Goal: Transaction & Acquisition: Subscribe to service/newsletter

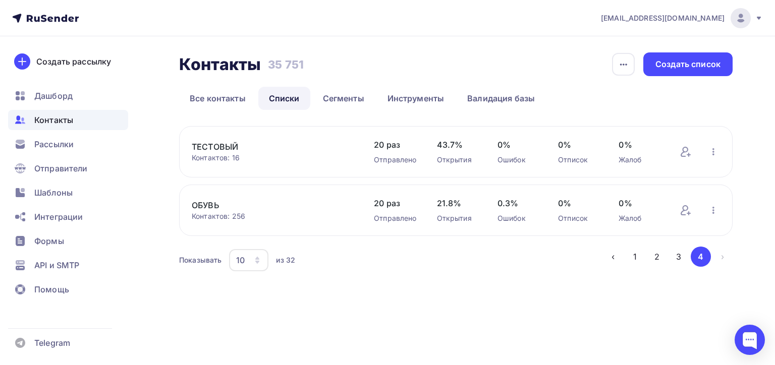
click at [64, 117] on span "Контакты" at bounding box center [53, 120] width 39 height 12
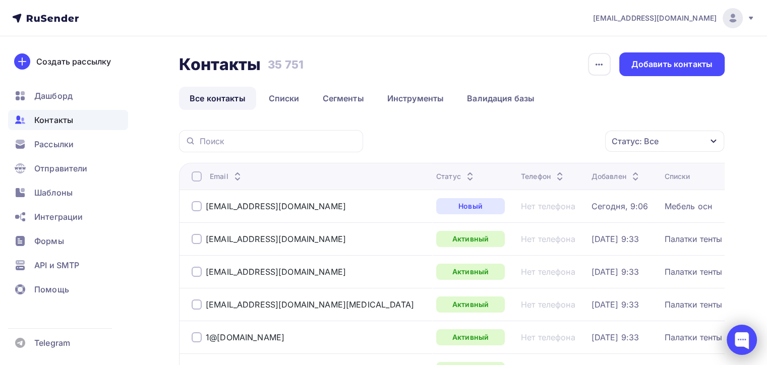
click at [742, 331] on div at bounding box center [742, 340] width 30 height 30
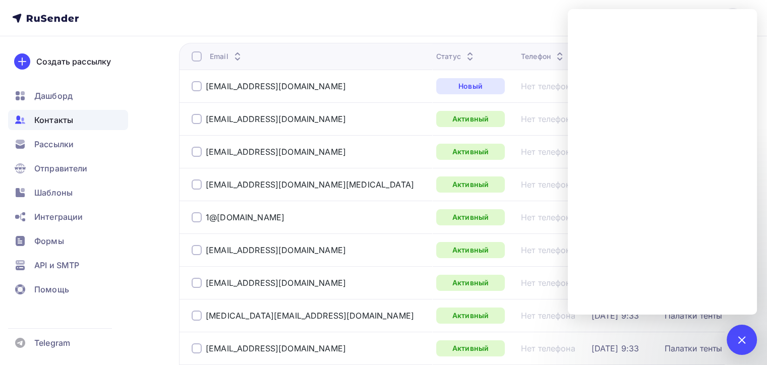
scroll to position [50, 0]
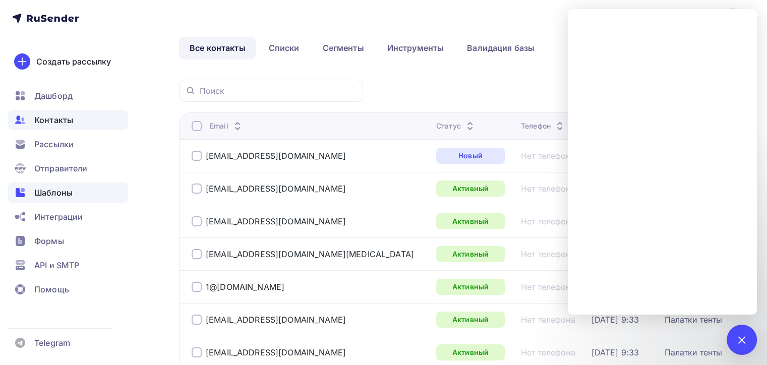
click at [83, 189] on div "Шаблоны" at bounding box center [68, 193] width 120 height 20
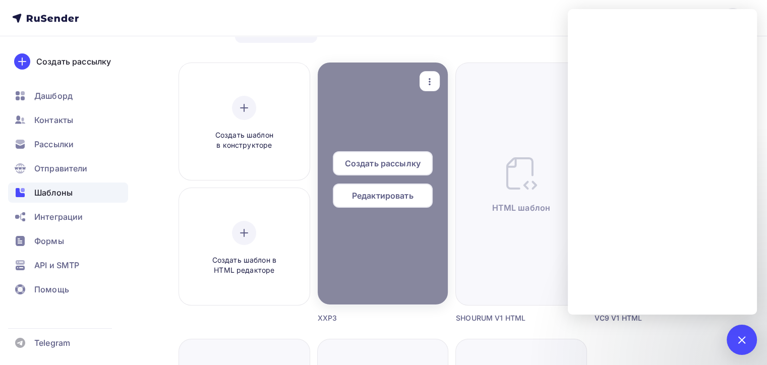
scroll to position [151, 0]
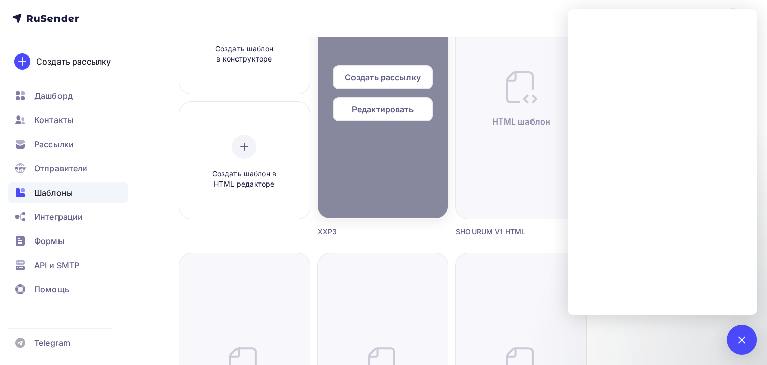
click at [413, 81] on span "Создать рассылку" at bounding box center [383, 77] width 76 height 12
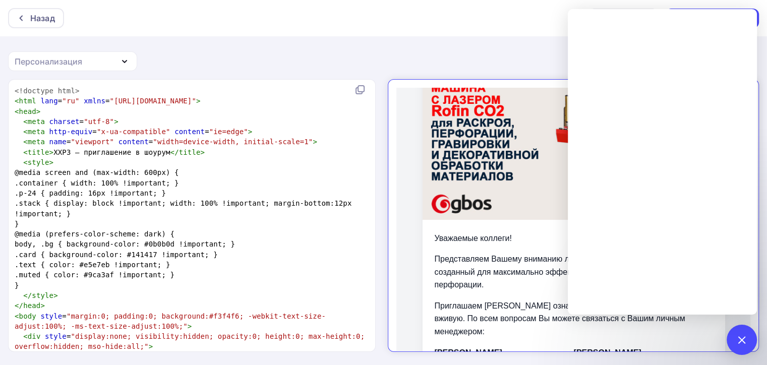
scroll to position [220, 0]
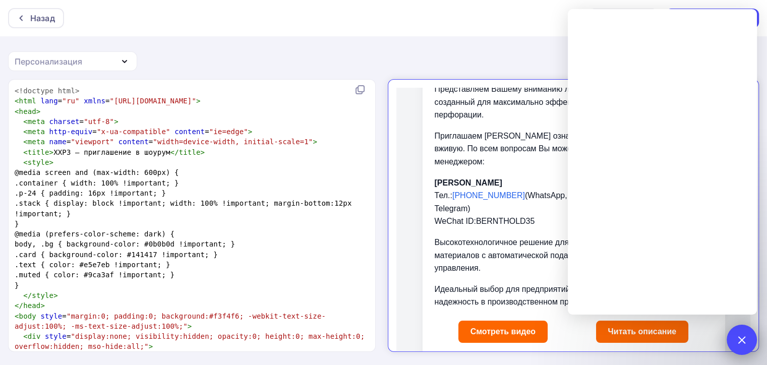
click at [746, 334] on div "1" at bounding box center [742, 340] width 30 height 30
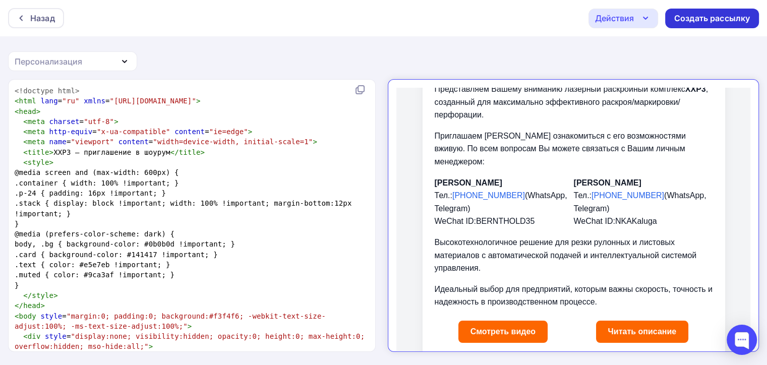
click at [684, 13] on div "Создать рассылку" at bounding box center [712, 19] width 76 height 12
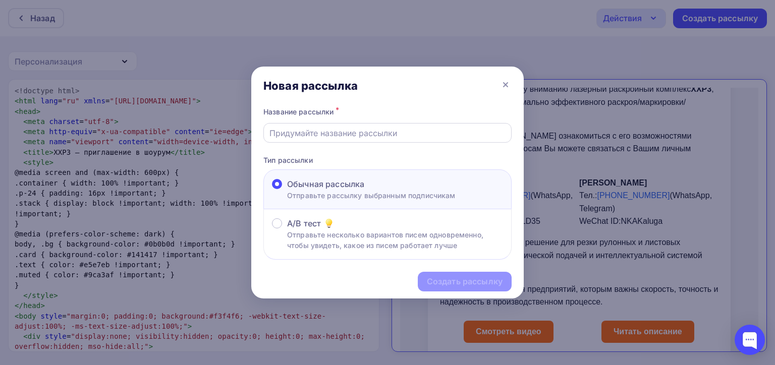
click at [392, 131] on input "text" at bounding box center [387, 133] width 237 height 12
click at [342, 133] on input "xx" at bounding box center [387, 133] width 237 height 12
click at [334, 136] on input "xxx" at bounding box center [387, 133] width 237 height 12
type input "XXP3"
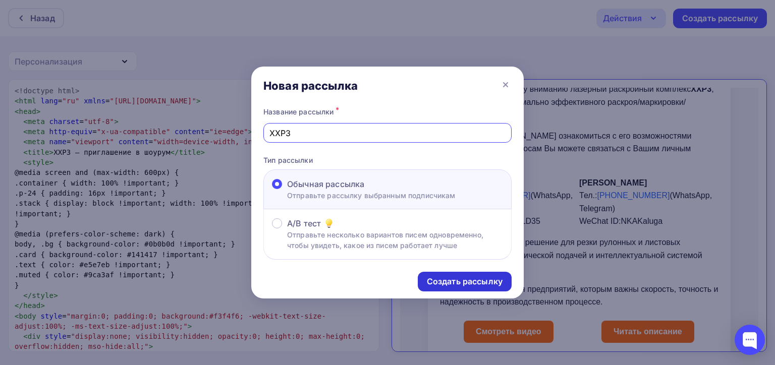
click at [479, 276] on div "Создать рассылку" at bounding box center [465, 282] width 76 height 12
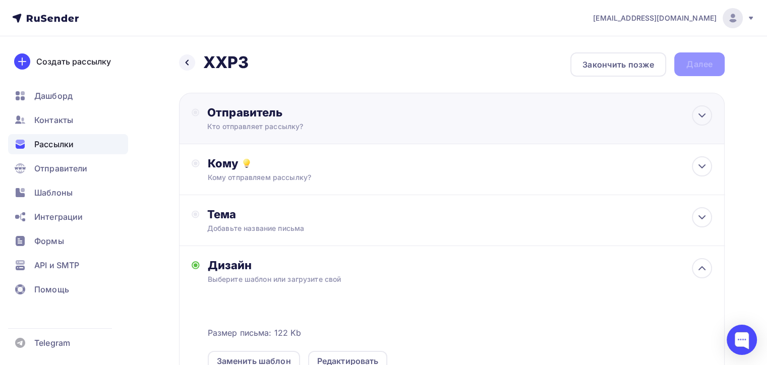
click at [278, 104] on div "Отправитель Кто отправляет рассылку? Email * naduvaev1@gmail.com 100@zipkittech…" at bounding box center [452, 118] width 546 height 51
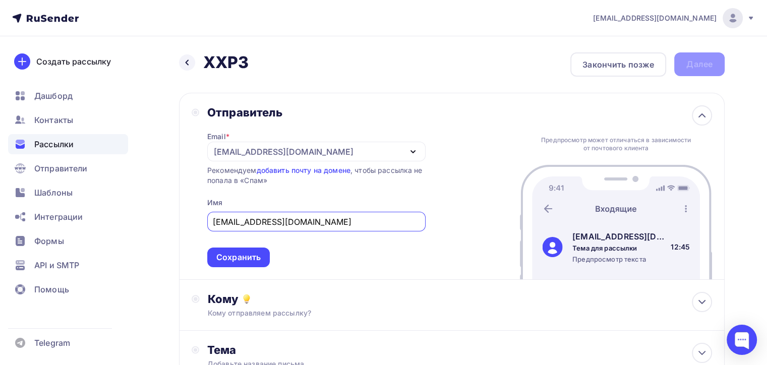
click at [267, 147] on div "[EMAIL_ADDRESS][DOMAIN_NAME]" at bounding box center [284, 152] width 140 height 12
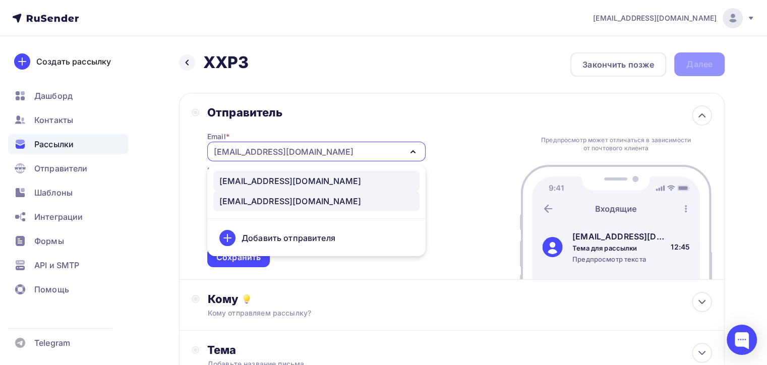
click at [258, 183] on div "100@zipkittech.ru" at bounding box center [290, 181] width 142 height 12
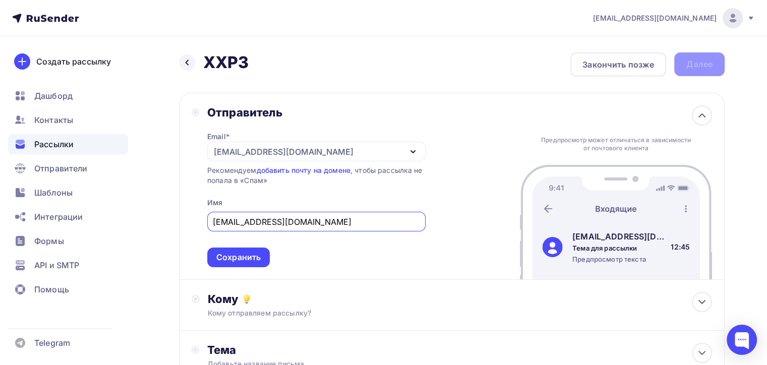
drag, startPoint x: 317, startPoint y: 224, endPoint x: 252, endPoint y: 226, distance: 65.1
click at [252, 226] on input "zipkittech@yandex.com" at bounding box center [316, 222] width 207 height 12
click at [217, 220] on input "zipkittech" at bounding box center [316, 222] width 207 height 12
type input "Zipkittech"
click at [259, 248] on div "Сохранить" at bounding box center [238, 258] width 63 height 20
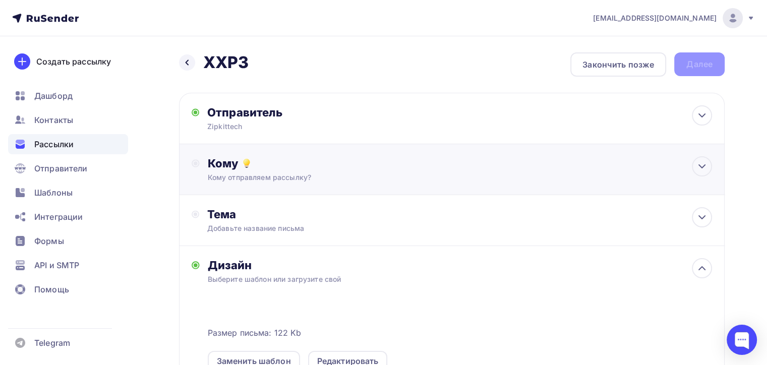
click at [347, 162] on div "Кому" at bounding box center [460, 163] width 504 height 14
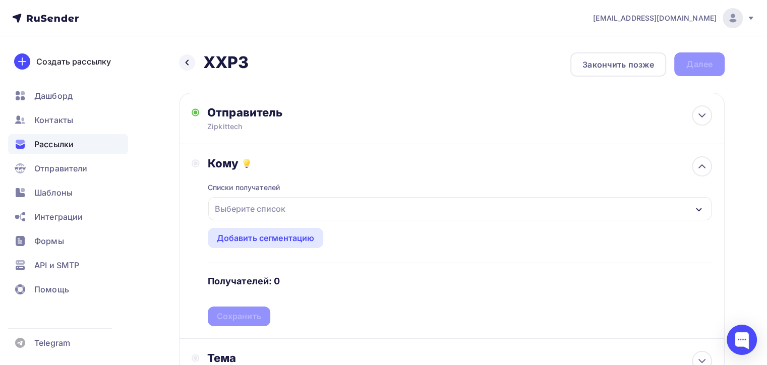
scroll to position [50, 0]
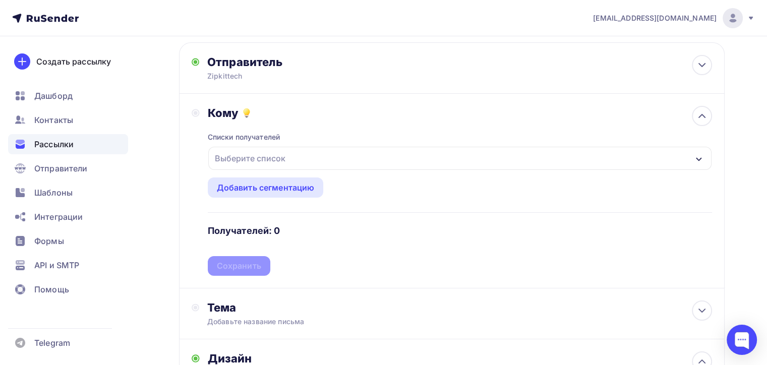
click at [284, 155] on div "Выберите список" at bounding box center [250, 158] width 79 height 18
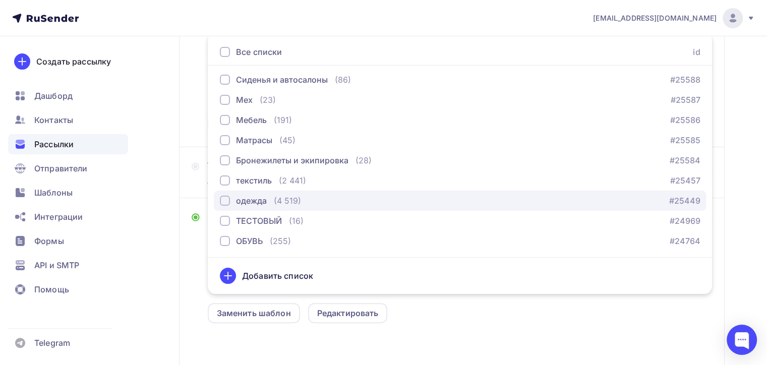
scroll to position [271, 0]
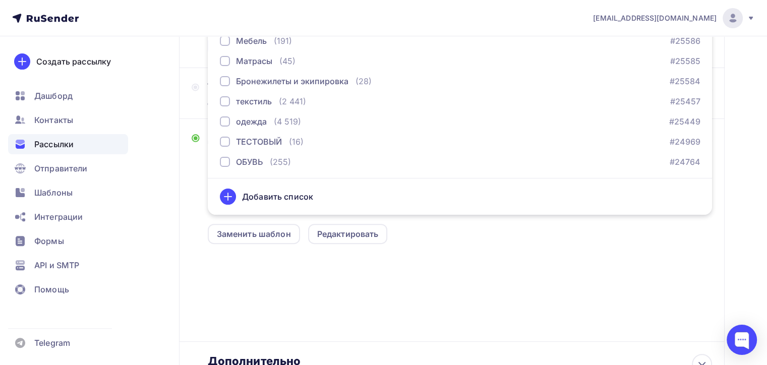
click at [511, 295] on div "Размер письма: 122 Kb Заменить шаблон Редактировать" at bounding box center [460, 257] width 504 height 168
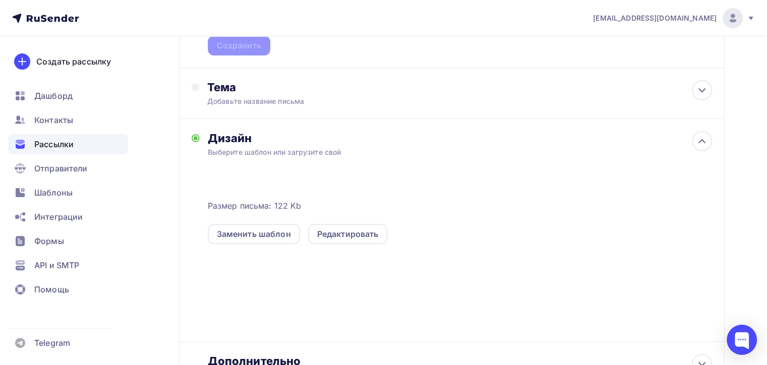
click at [620, 140] on div "Дизайн" at bounding box center [460, 138] width 504 height 14
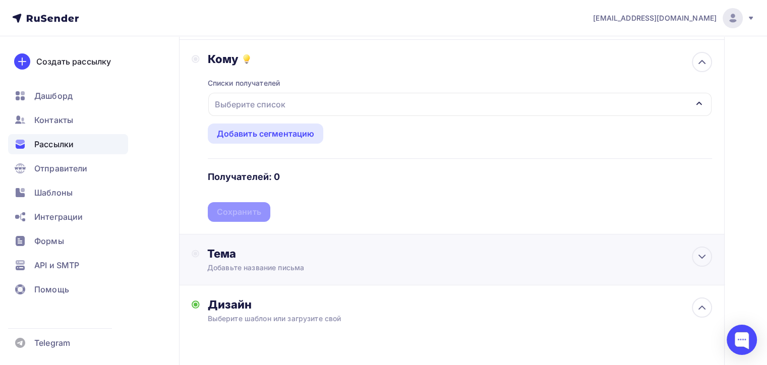
scroll to position [120, 0]
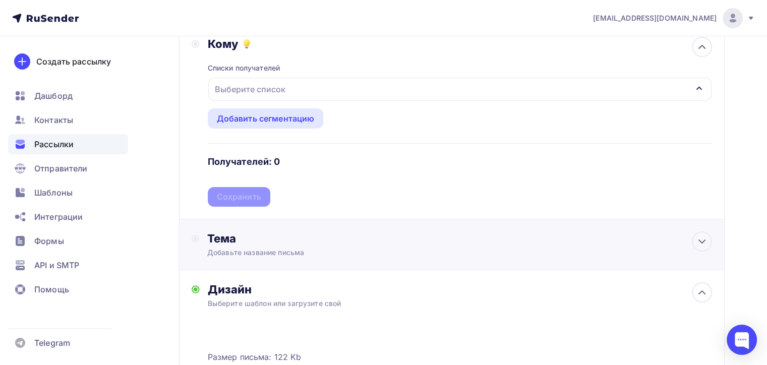
click at [291, 222] on div "Тема Добавьте название письма Тема * Рекомендуем использовать не более 150 симв…" at bounding box center [452, 244] width 546 height 51
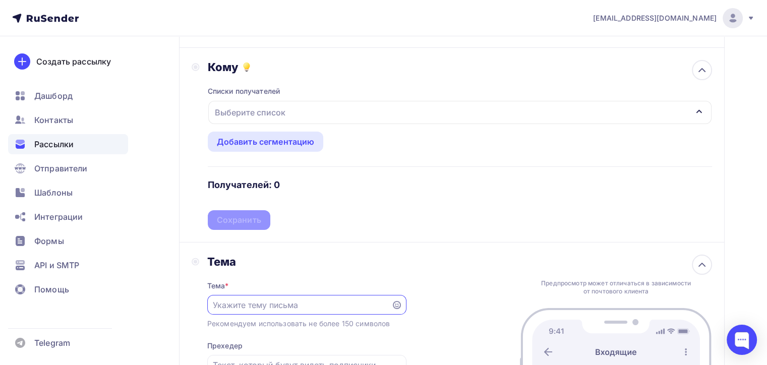
scroll to position [19, 0]
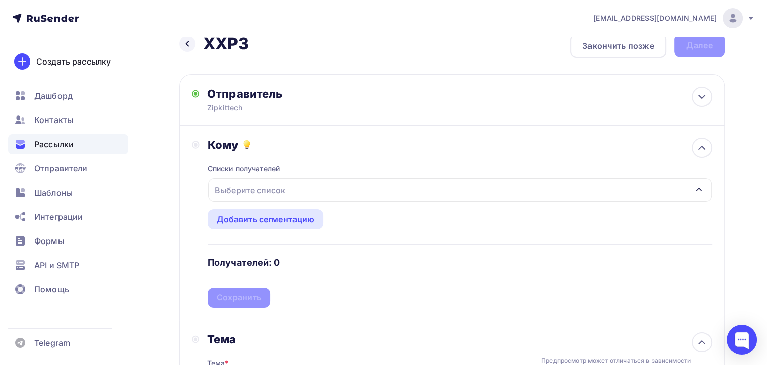
click at [289, 198] on div "Выберите список" at bounding box center [459, 190] width 503 height 23
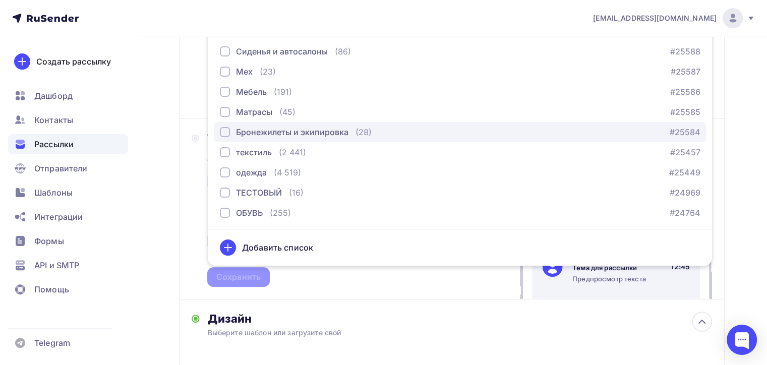
scroll to position [220, 0]
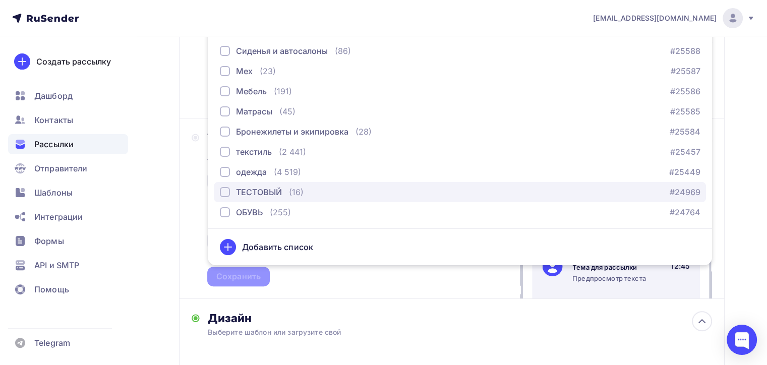
click at [222, 193] on div "button" at bounding box center [225, 192] width 10 height 10
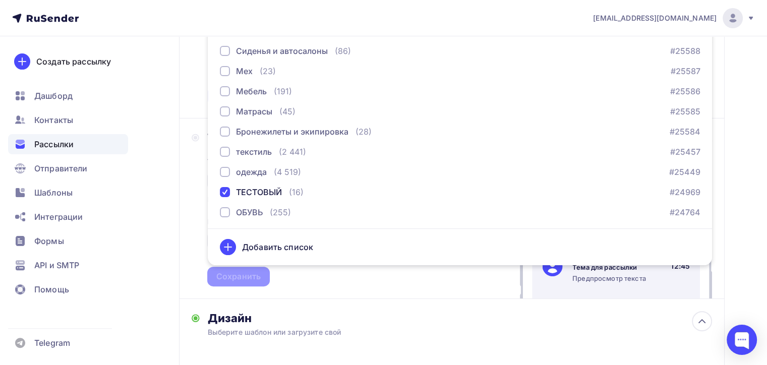
click at [734, 187] on div "Назад XXP3 XXP3 Закончить позже Далее Отправитель Zipkittech Email * 100@zipkit…" at bounding box center [383, 227] width 767 height 822
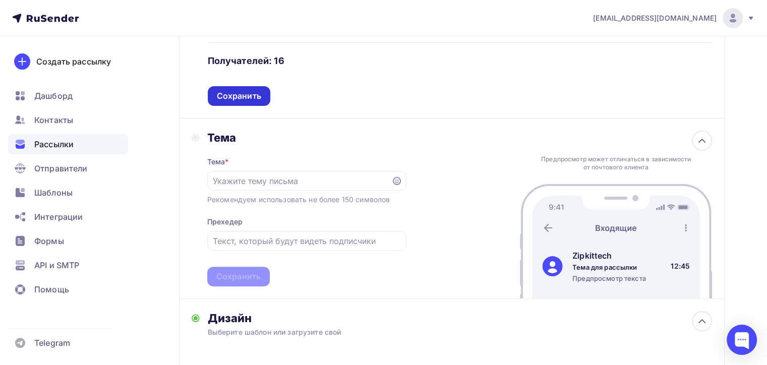
click at [241, 97] on div "Сохранить" at bounding box center [239, 96] width 44 height 12
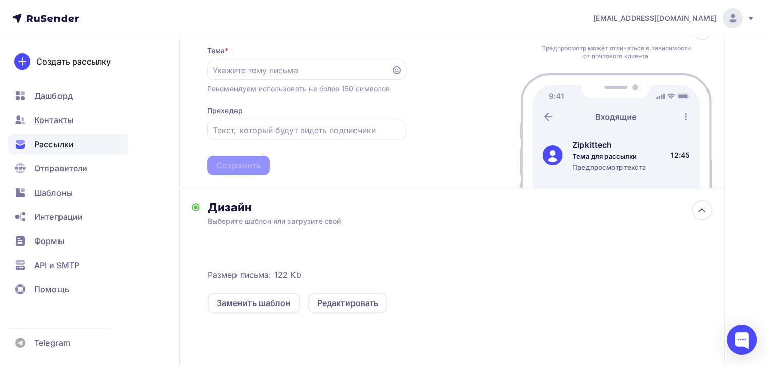
scroll to position [170, 0]
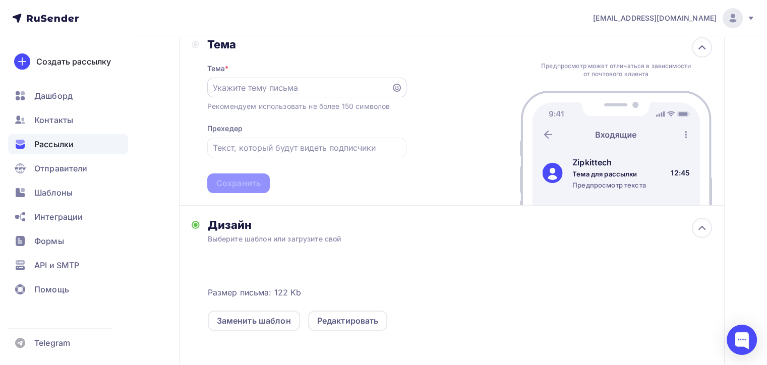
click at [312, 96] on div at bounding box center [306, 88] width 199 height 20
click at [313, 95] on div at bounding box center [306, 88] width 199 height 20
click at [313, 86] on input "text" at bounding box center [299, 88] width 172 height 12
type input "Z"
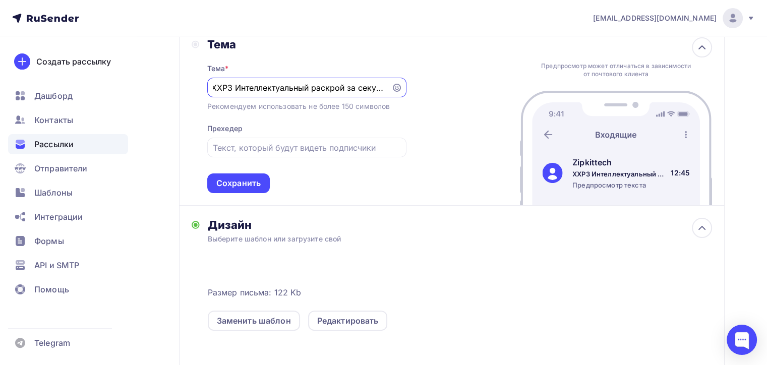
scroll to position [0, 8]
type input "XXP3 Интеллектуальный раскрой за секунды"
click at [288, 147] on input "text" at bounding box center [307, 148] width 188 height 12
type input "Новые лазерные системы"
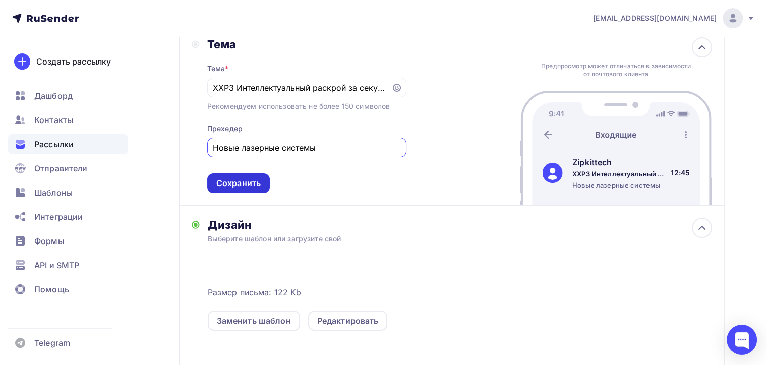
click at [242, 180] on div "Сохранить" at bounding box center [238, 184] width 44 height 12
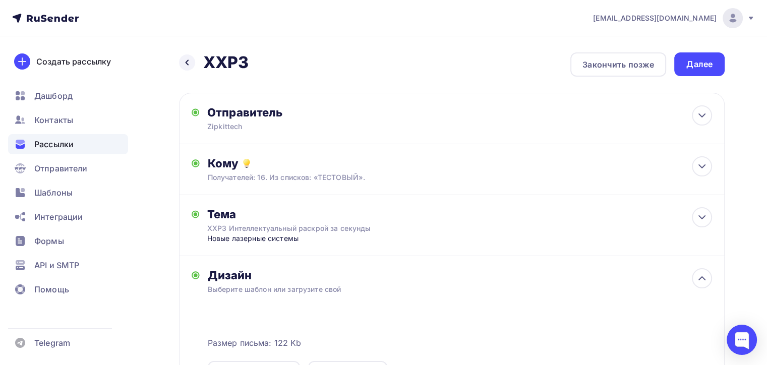
click at [695, 68] on div "Далее" at bounding box center [699, 65] width 26 height 12
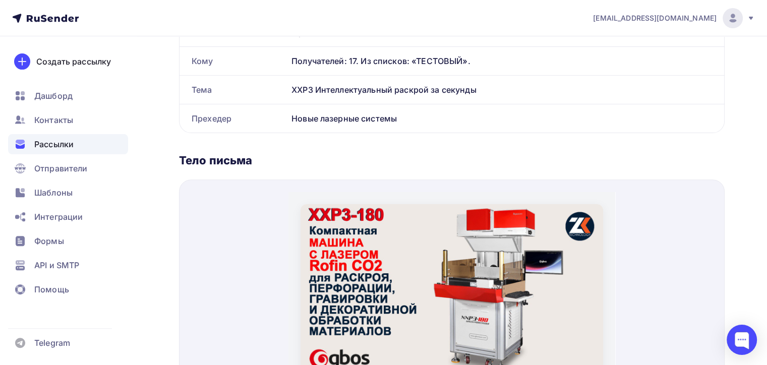
scroll to position [252, 0]
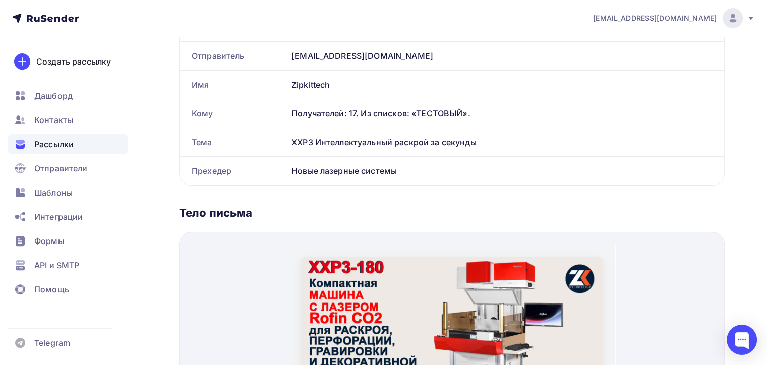
click at [396, 120] on div "Получателей: 17. Из списков: «ТЕСТОВЫЙ»." at bounding box center [505, 113] width 437 height 28
click at [399, 114] on div "Получателей: 17. Из списков: «ТЕСТОВЫЙ»." at bounding box center [502, 113] width 421 height 12
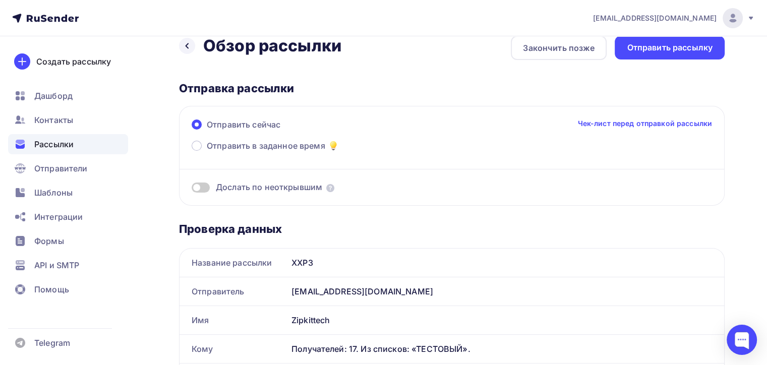
scroll to position [0, 0]
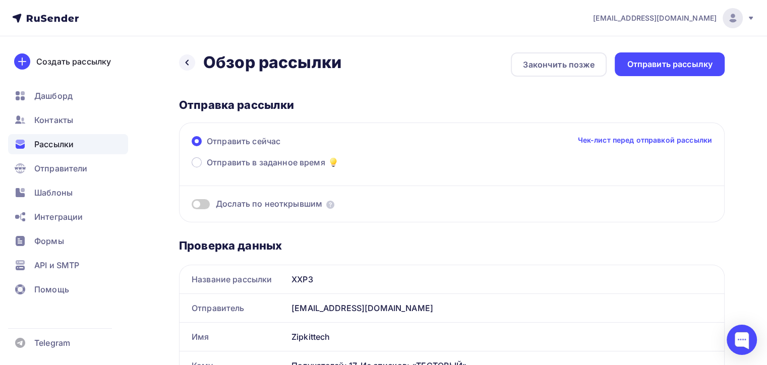
click at [677, 55] on div "Отправить рассылку" at bounding box center [670, 64] width 110 height 24
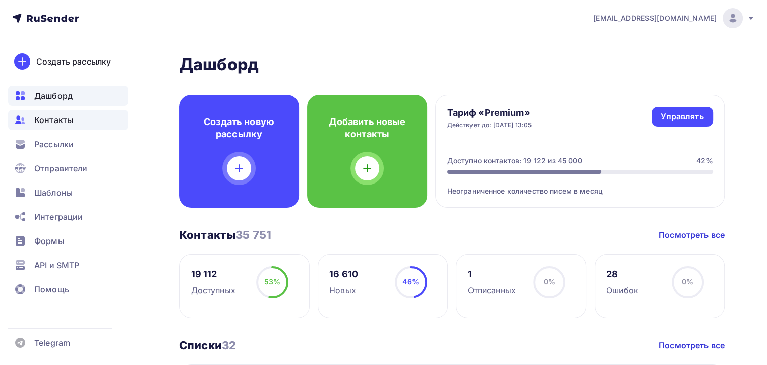
click at [63, 122] on span "Контакты" at bounding box center [53, 120] width 39 height 12
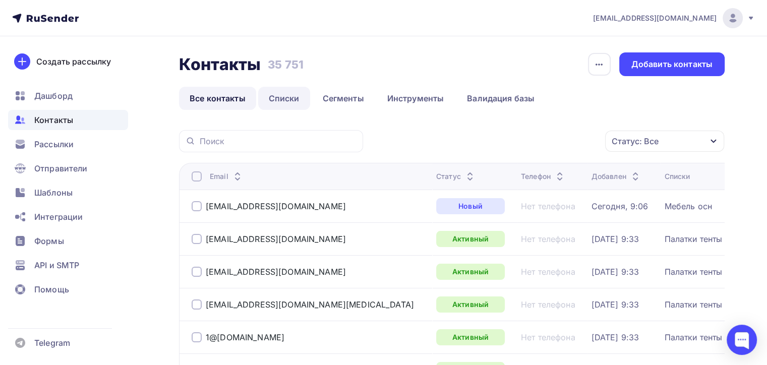
click at [259, 90] on link "Списки" at bounding box center [284, 98] width 52 height 23
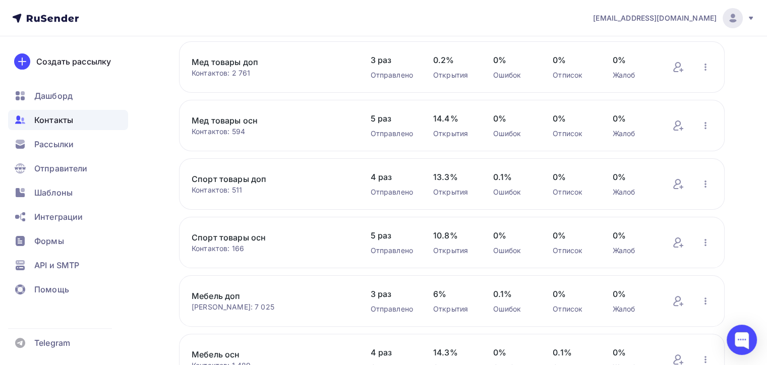
scroll to position [415, 0]
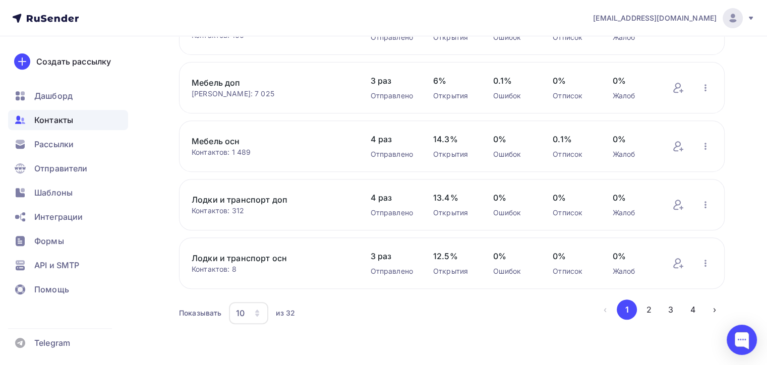
click at [261, 311] on icon "button" at bounding box center [257, 313] width 8 height 8
click at [257, 274] on div "100" at bounding box center [289, 280] width 97 height 12
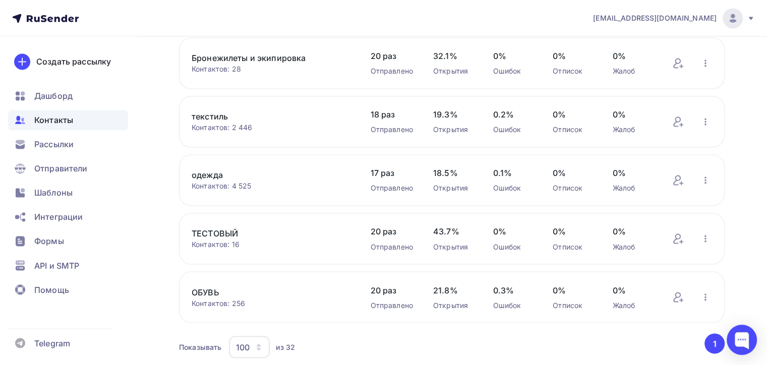
scroll to position [1698, 0]
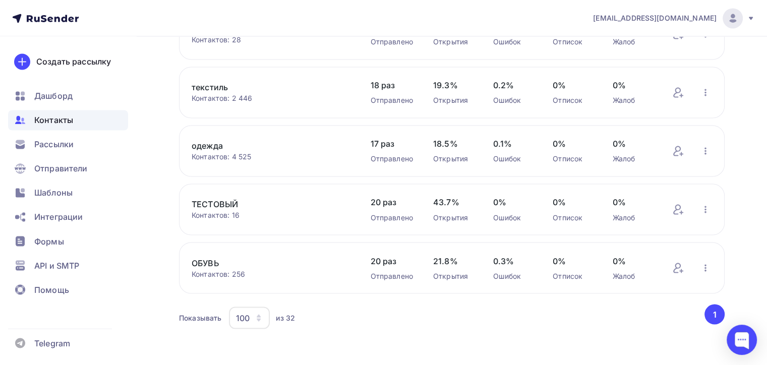
click at [222, 210] on div "Контактов: 16" at bounding box center [271, 215] width 158 height 10
click at [222, 200] on link "ТЕСТОВЫЙ" at bounding box center [271, 204] width 158 height 12
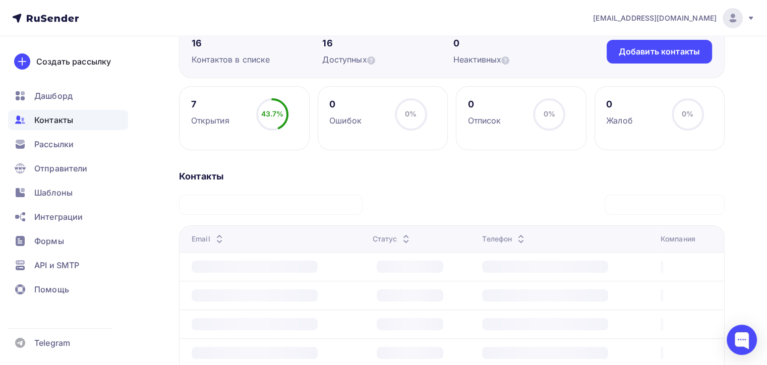
scroll to position [101, 0]
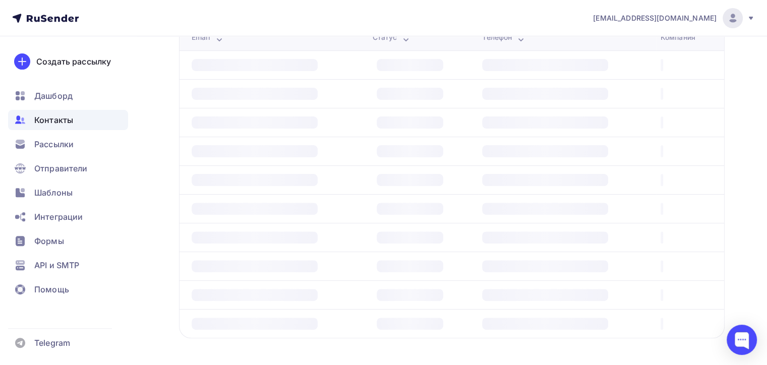
click at [338, 194] on td at bounding box center [274, 208] width 189 height 29
click at [332, 200] on tbody at bounding box center [452, 157] width 545 height 287
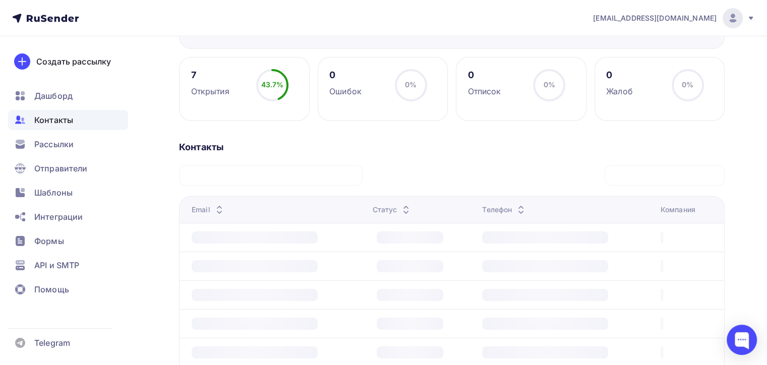
scroll to position [87, 0]
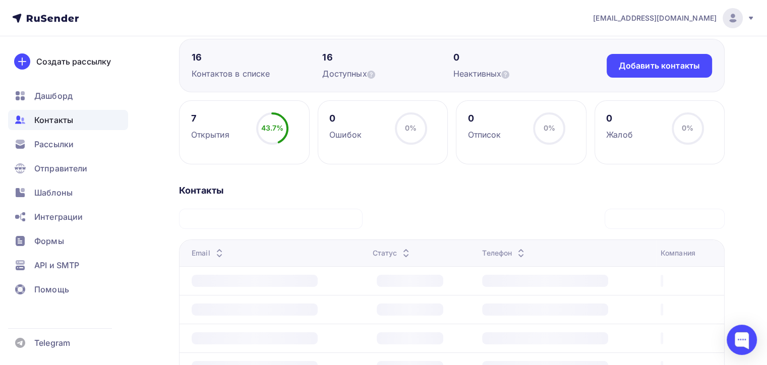
click at [202, 195] on div "Контакты" at bounding box center [452, 191] width 546 height 12
click at [208, 255] on div "Email" at bounding box center [209, 253] width 34 height 10
click at [375, 255] on div "Статус" at bounding box center [393, 253] width 40 height 10
click at [246, 105] on div "7 Открытия 43.7% 43.7%" at bounding box center [244, 132] width 131 height 64
click at [225, 125] on div "7 Открытия" at bounding box center [210, 126] width 38 height 28
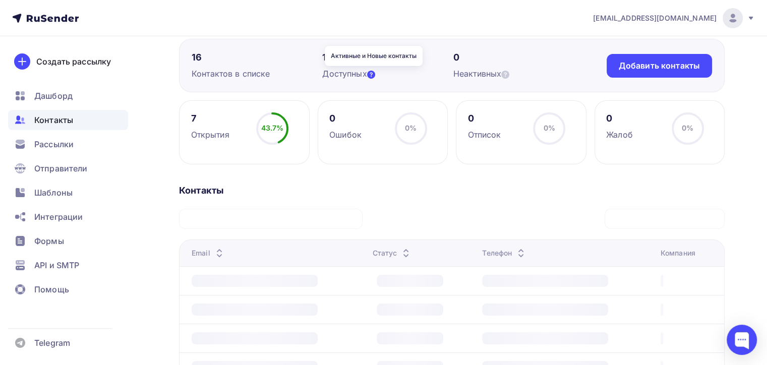
click at [374, 75] on icon at bounding box center [371, 75] width 8 height 8
click at [511, 79] on div "16 Контактов в списке 16 Доступных 0 Неактивных Добавить контакты Добавить конт…" at bounding box center [452, 65] width 546 height 53
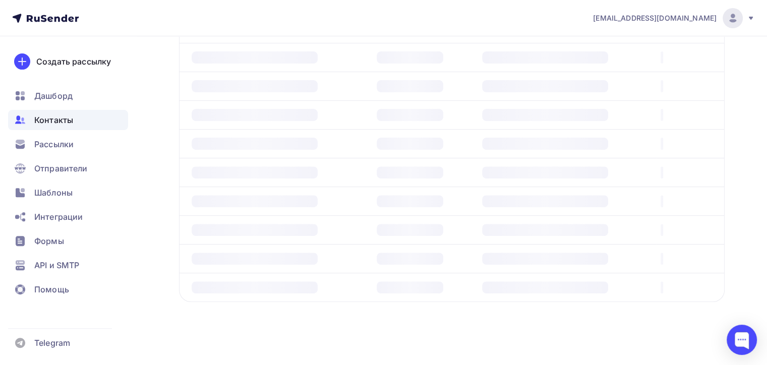
click at [498, 256] on div at bounding box center [545, 259] width 126 height 12
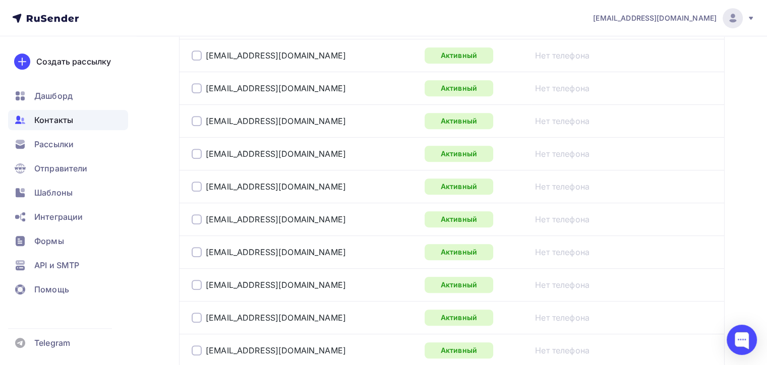
scroll to position [440, 0]
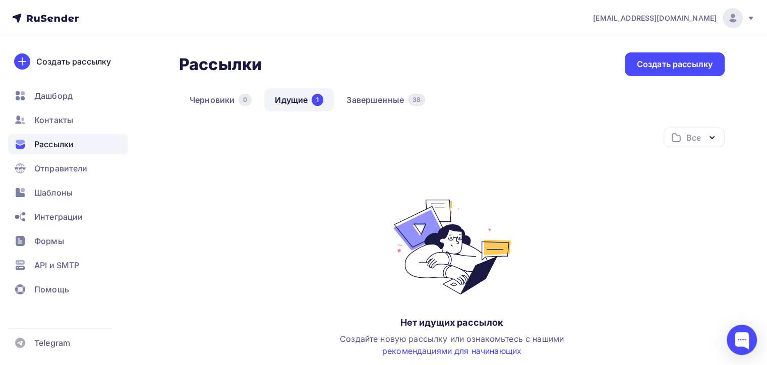
scroll to position [50, 0]
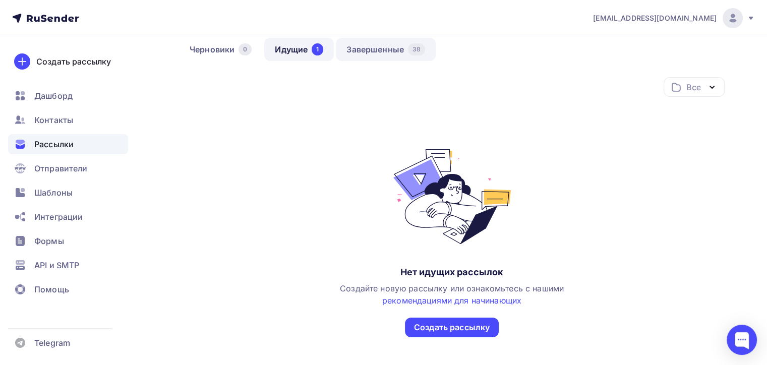
click at [381, 50] on link "Завершенные 38" at bounding box center [386, 49] width 100 height 23
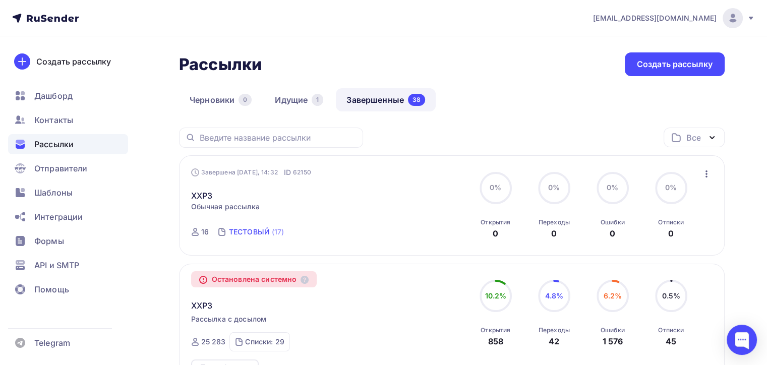
click at [248, 233] on div "ТЕСТОВЫЙ" at bounding box center [249, 232] width 41 height 10
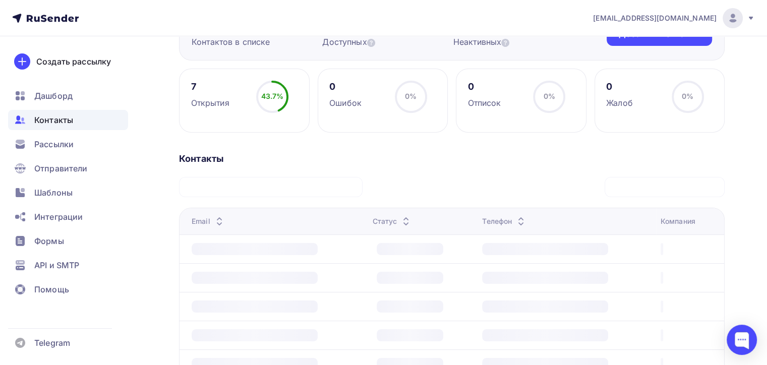
scroll to position [101, 0]
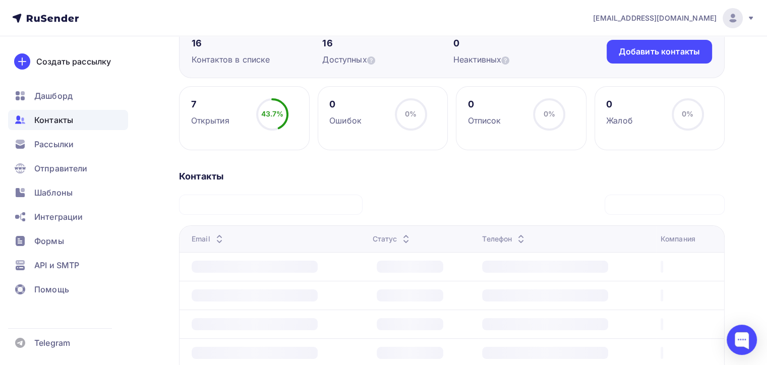
click at [506, 121] on div "0 Отписок 0% 0%" at bounding box center [521, 118] width 131 height 64
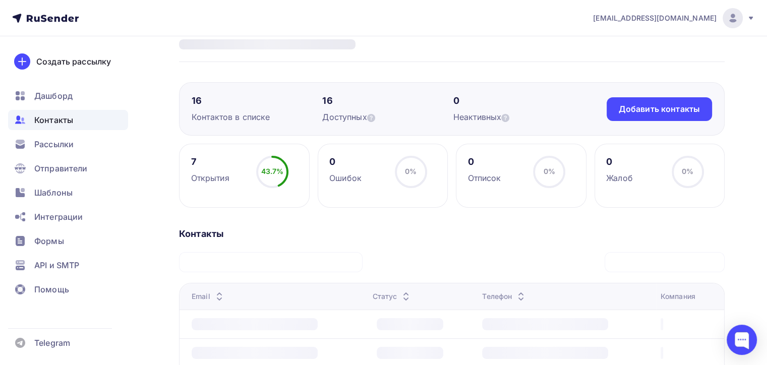
scroll to position [0, 0]
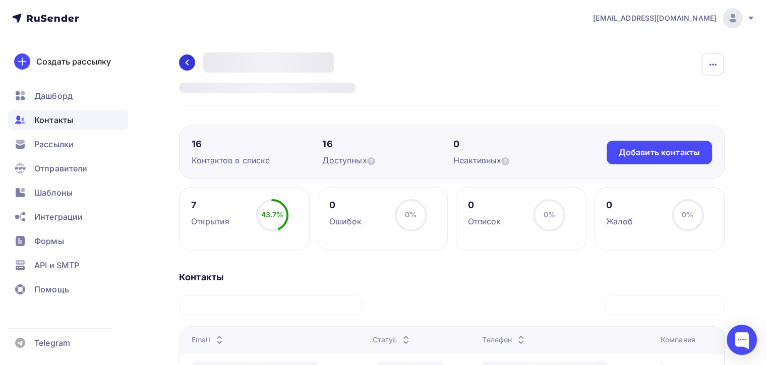
click at [188, 65] on icon at bounding box center [187, 63] width 3 height 6
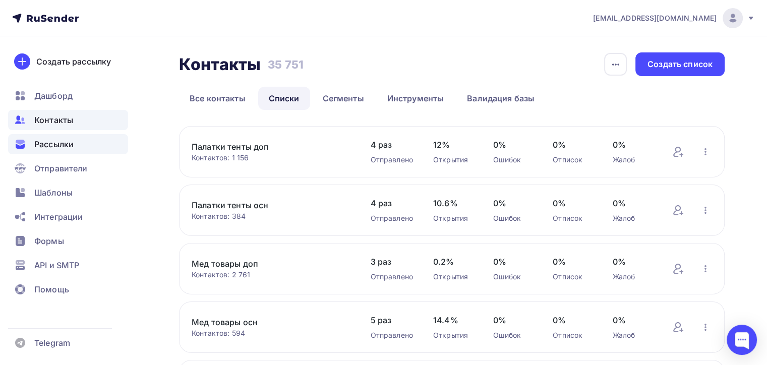
click at [52, 137] on div "Рассылки" at bounding box center [68, 144] width 120 height 20
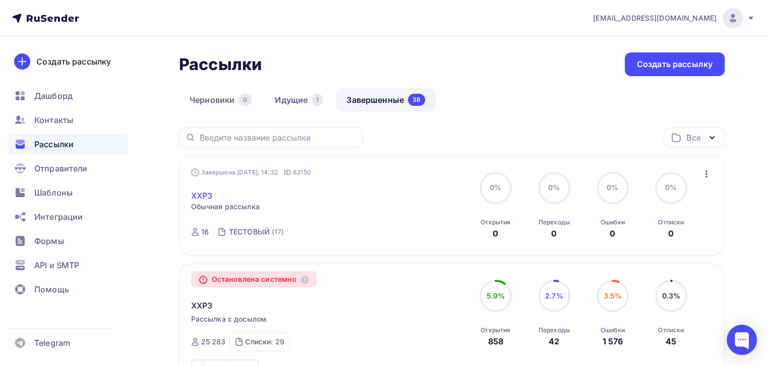
click at [198, 196] on link "XXP3" at bounding box center [202, 196] width 22 height 12
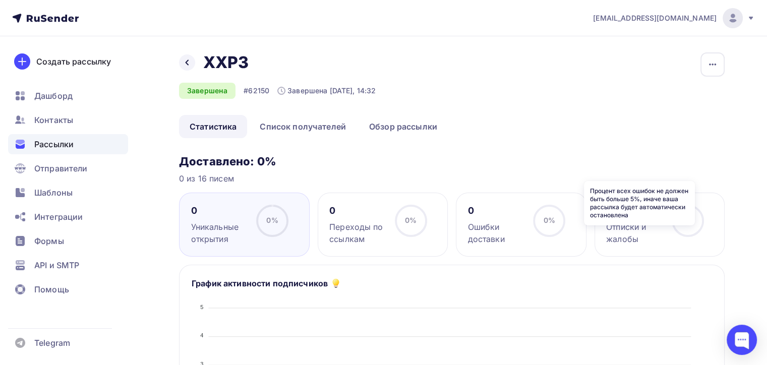
click at [0, 0] on icon at bounding box center [0, 0] width 0 height 0
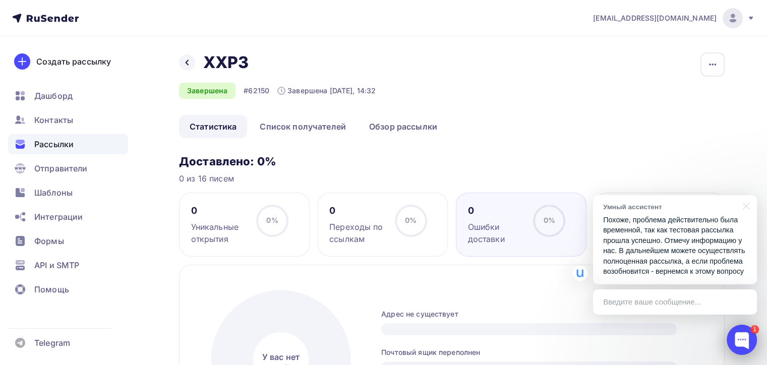
click at [730, 333] on div at bounding box center [742, 340] width 30 height 30
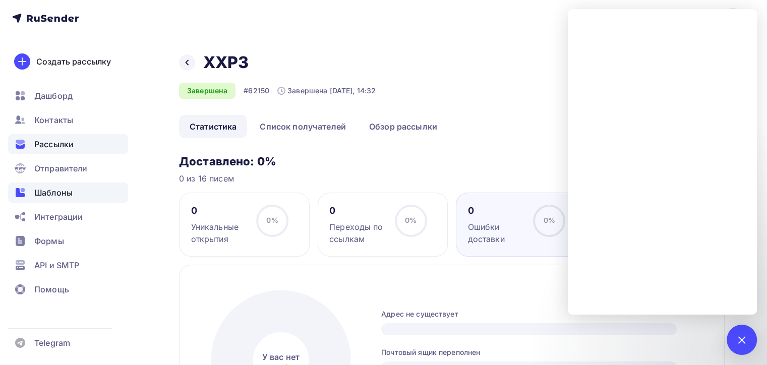
click at [85, 188] on div "Шаблоны" at bounding box center [68, 193] width 120 height 20
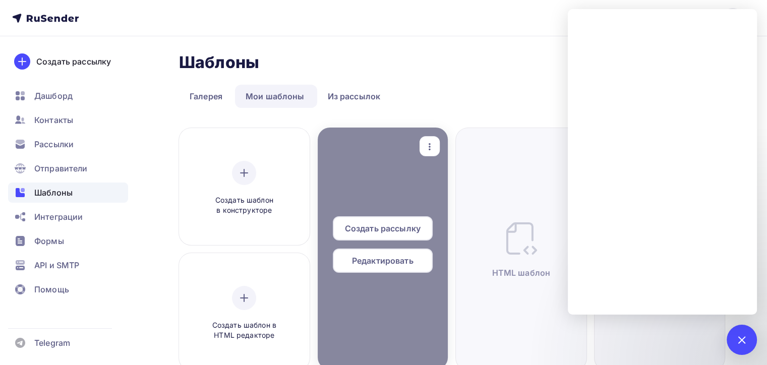
scroll to position [50, 0]
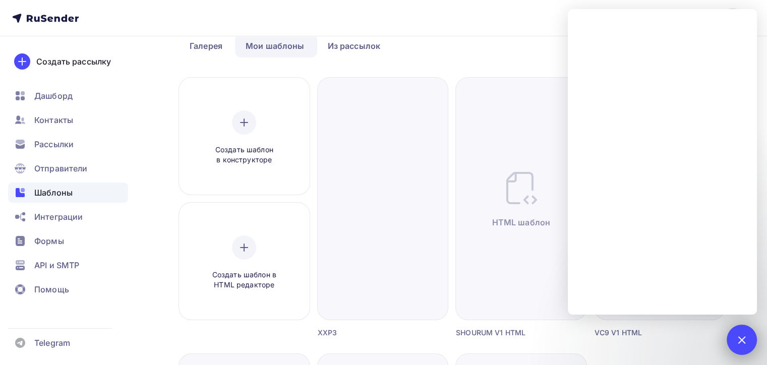
click at [738, 342] on div at bounding box center [742, 340] width 14 height 14
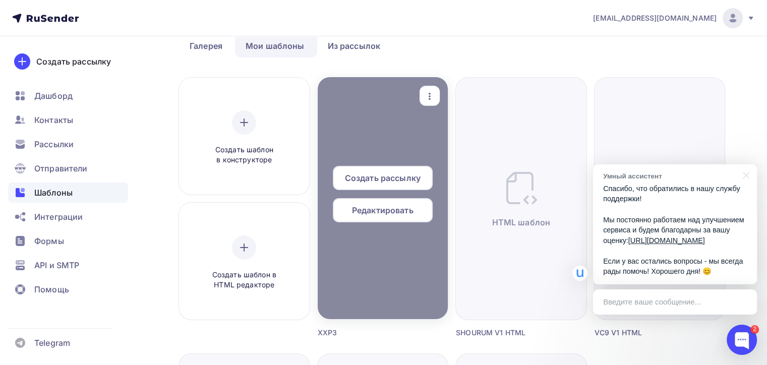
click at [393, 196] on div "Создать рассылку Редактировать" at bounding box center [383, 198] width 131 height 65
click at [390, 210] on span "Редактировать" at bounding box center [383, 210] width 62 height 12
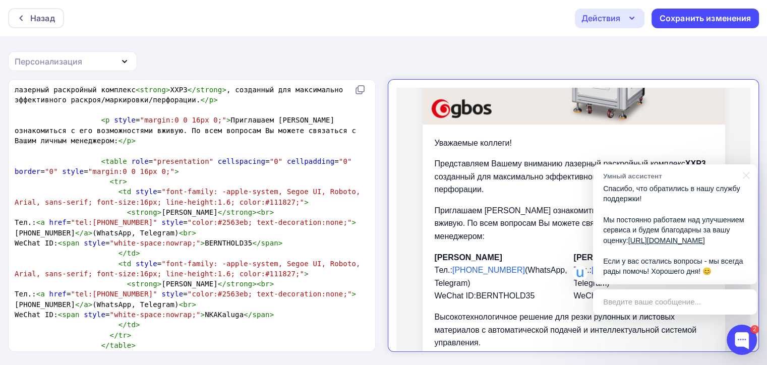
scroll to position [151, 0]
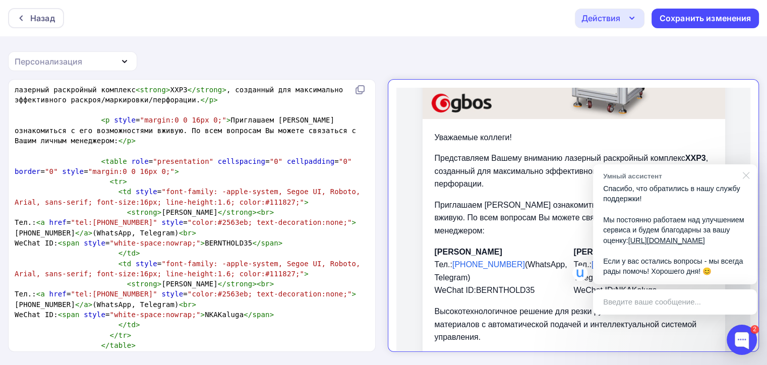
click at [748, 165] on div at bounding box center [744, 174] width 25 height 21
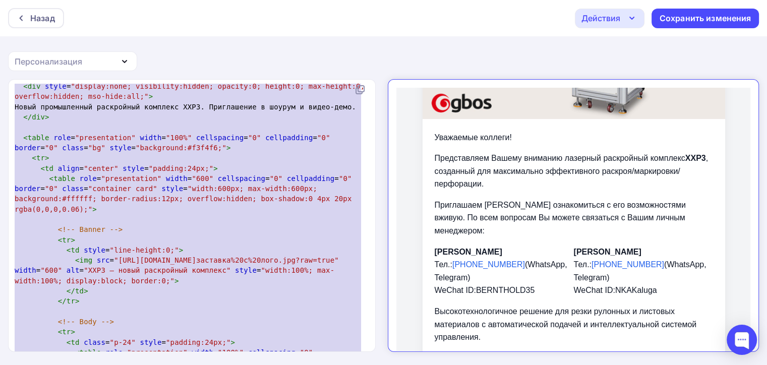
scroll to position [332, 0]
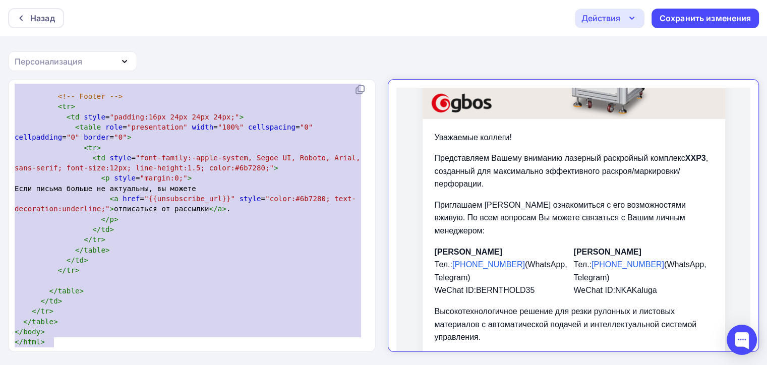
type textarea "<!loremip dolo> <sita cons="ad" elits="doei://tem.i9.utl/8595/etdol"> <magn> <a…"
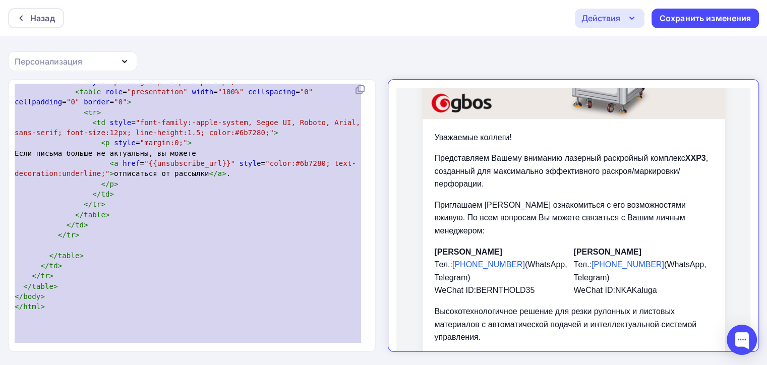
drag, startPoint x: 13, startPoint y: 88, endPoint x: 232, endPoint y: 340, distance: 333.9
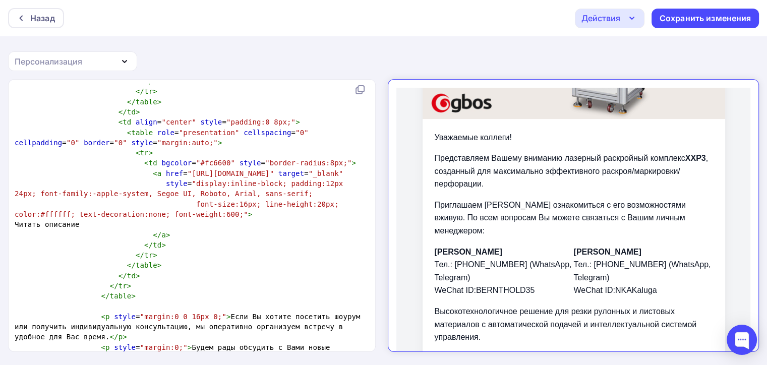
scroll to position [1037, 0]
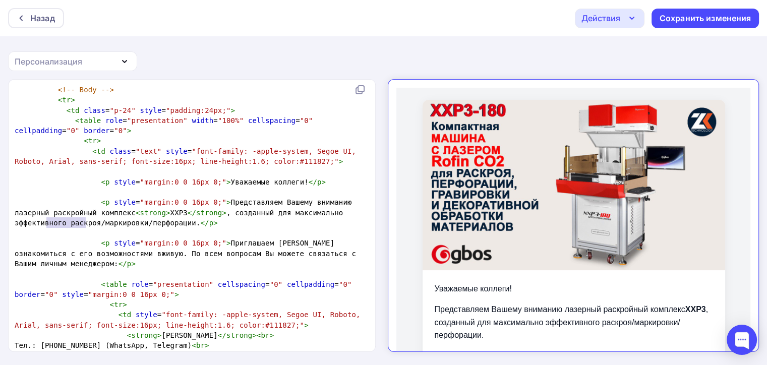
drag, startPoint x: 85, startPoint y: 222, endPoint x: 46, endPoint y: 222, distance: 38.8
click at [46, 222] on span "< p style = "margin:0 0 16px 0;" > Представляем Вашему вниманию лазерный раскро…" at bounding box center [185, 212] width 341 height 29
type textarea "гравировки"
click at [131, 225] on span "< p style = "margin:0 0 16px 0;" > Представляем Вашему вниманию лазерный раскро…" at bounding box center [185, 212] width 341 height 29
type textarea "и декоративнорй"
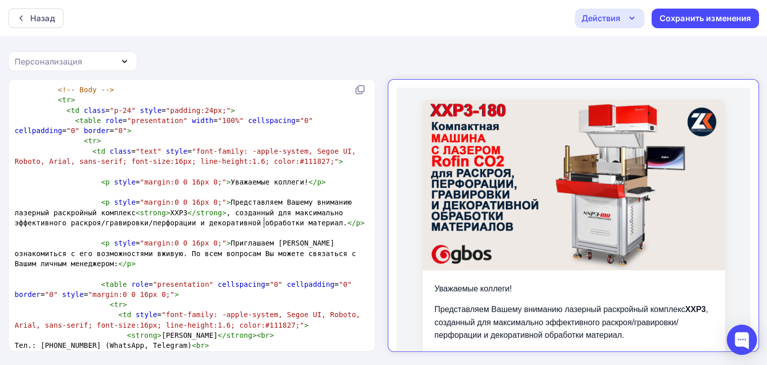
type textarea "й обработки материалов"
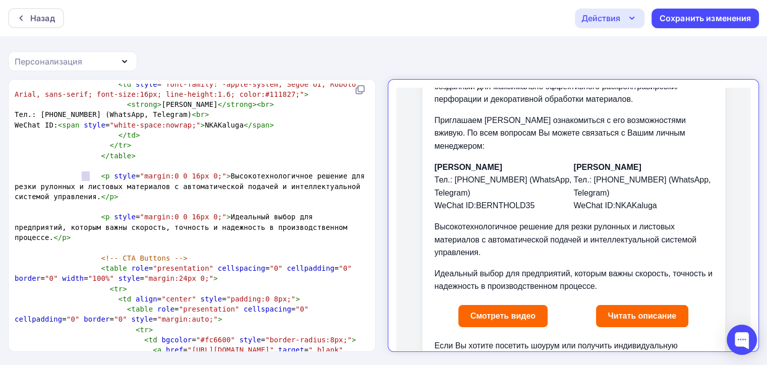
type textarea "<p style="margin:0 0 16px 0;">Высокотехнологичное решение для резки рулонных и …"
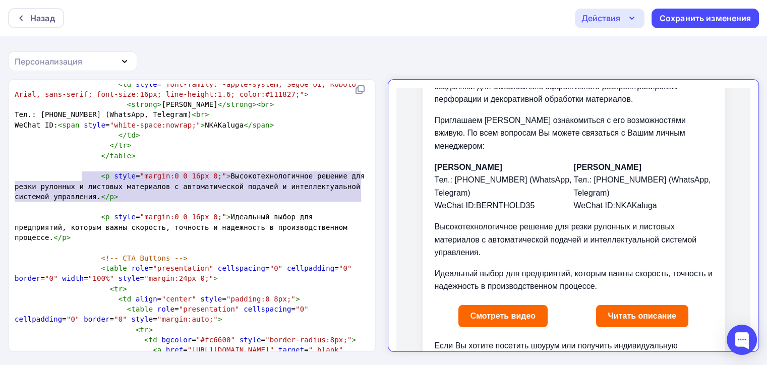
drag, startPoint x: 83, startPoint y: 177, endPoint x: 178, endPoint y: 206, distance: 99.4
click at [178, 206] on div "<!doctype html> < html lang = "ru" xmlns = "[URL][DOMAIN_NAME]" > < head > < me…" at bounding box center [190, 171] width 355 height 1740
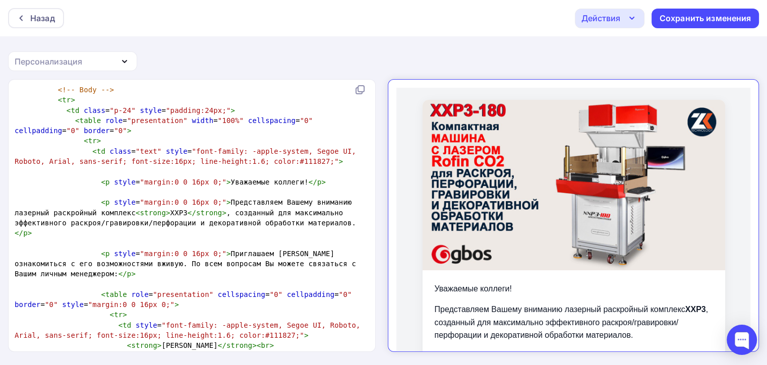
click at [83, 55] on div "Персонализация" at bounding box center [72, 61] width 129 height 20
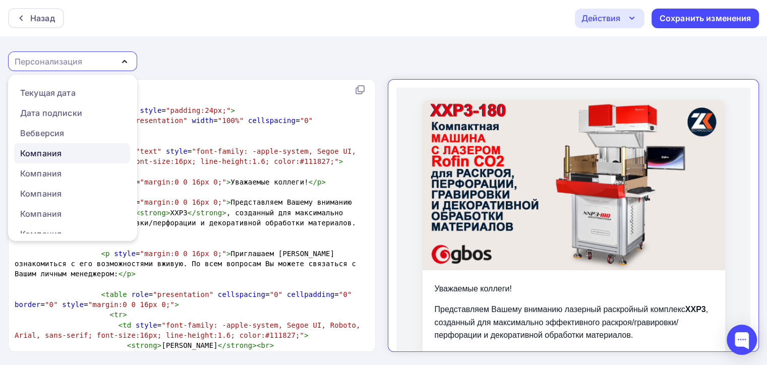
click at [48, 154] on div "Компания" at bounding box center [40, 153] width 41 height 12
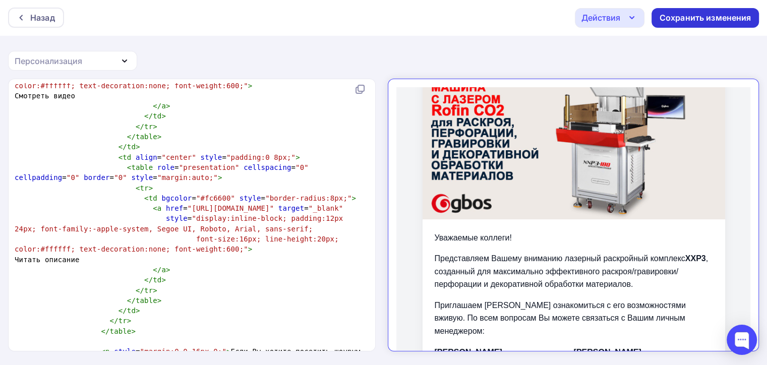
click at [669, 20] on div "Сохранить изменения" at bounding box center [706, 18] width 92 height 12
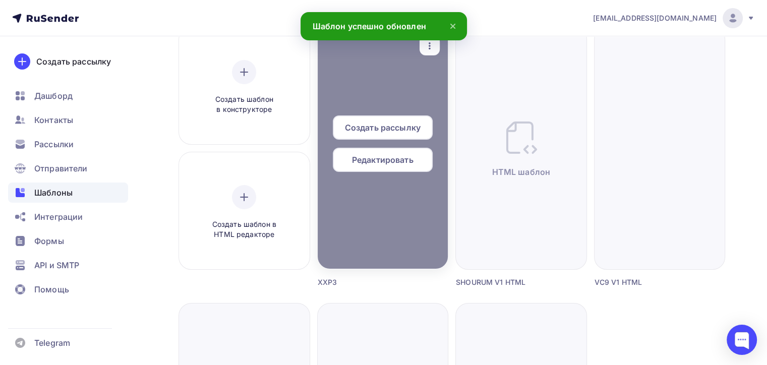
click at [376, 163] on span "Редактировать" at bounding box center [383, 160] width 62 height 12
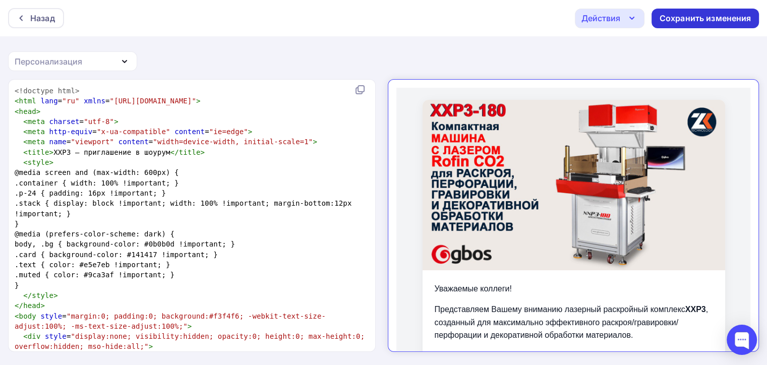
click at [687, 17] on div "Сохранить изменения" at bounding box center [706, 19] width 92 height 12
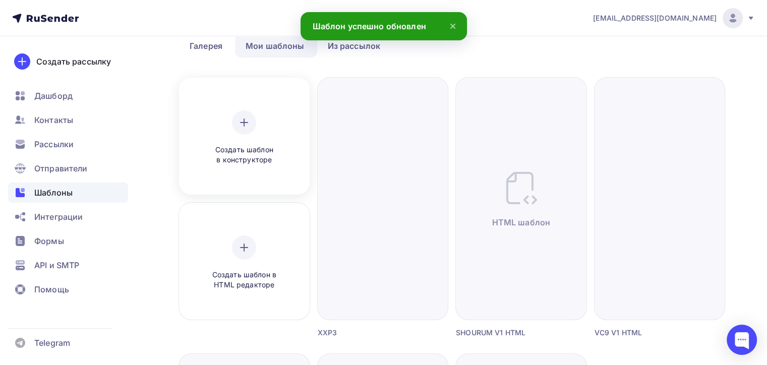
click at [235, 130] on div at bounding box center [244, 122] width 24 height 24
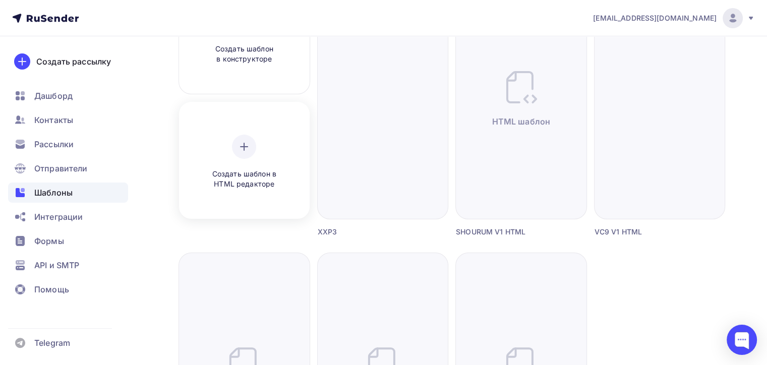
click at [228, 137] on div "Создать шаблон в HTML редакторе" at bounding box center [244, 162] width 96 height 55
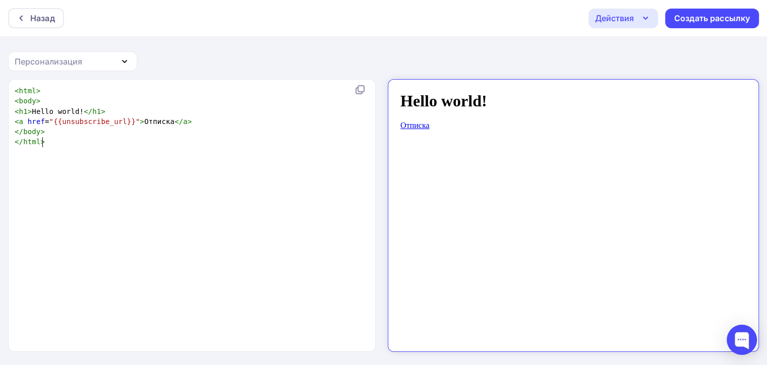
scroll to position [4, 0]
type textarea "<html> <body> <h1>Hello world!</h1> <a href="{{unsubscribe_url}}">Отписка</a> <…"
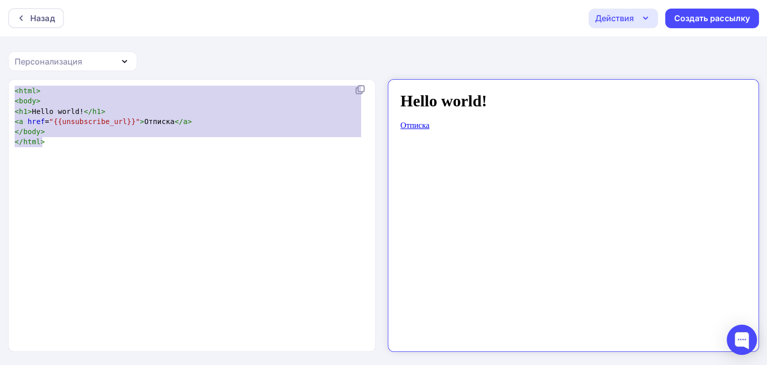
drag, startPoint x: 74, startPoint y: 198, endPoint x: 0, endPoint y: 32, distance: 181.5
click at [0, 32] on div "Назад Действия Отправить тестовое письмо Сохранить в Мои шаблоны Выйти без сохр…" at bounding box center [383, 183] width 767 height 366
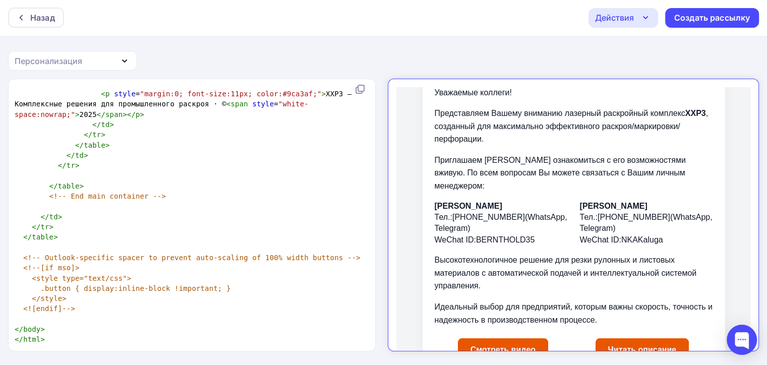
scroll to position [202, 0]
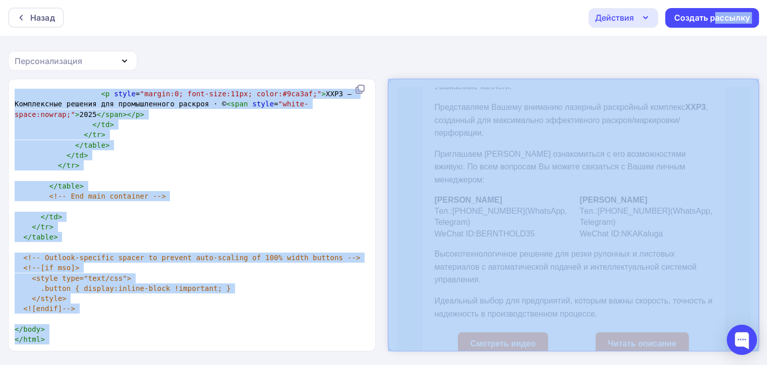
drag, startPoint x: 1100, startPoint y: 96, endPoint x: 678, endPoint y: 115, distance: 422.6
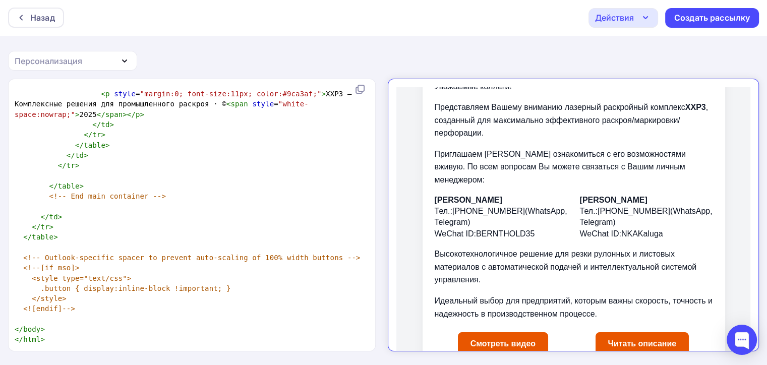
click at [676, 113] on p "Представляем Вашему вниманию лазерный раскройный комплекс XXP3 , созданный для …" at bounding box center [565, 111] width 278 height 39
click at [642, 23] on icon "button" at bounding box center [646, 18] width 12 height 12
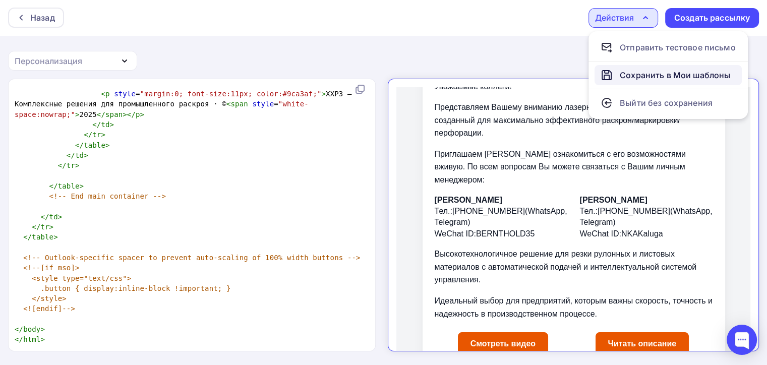
click at [641, 71] on div "Сохранить в Мои шаблоны" at bounding box center [675, 75] width 110 height 12
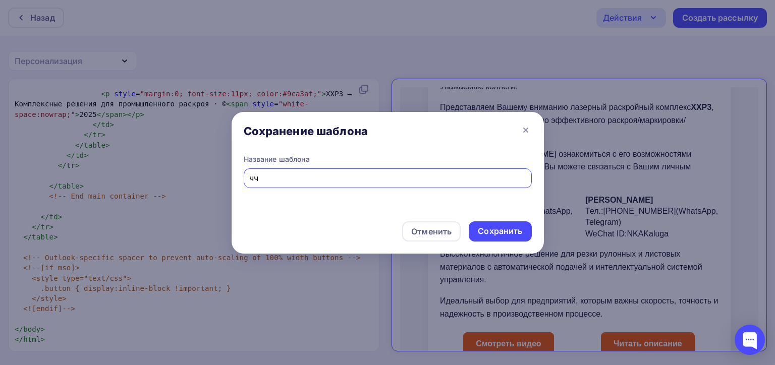
type input "ч"
type input "xxp3 тестовый"
click at [500, 226] on div "Сохранить" at bounding box center [500, 231] width 44 height 12
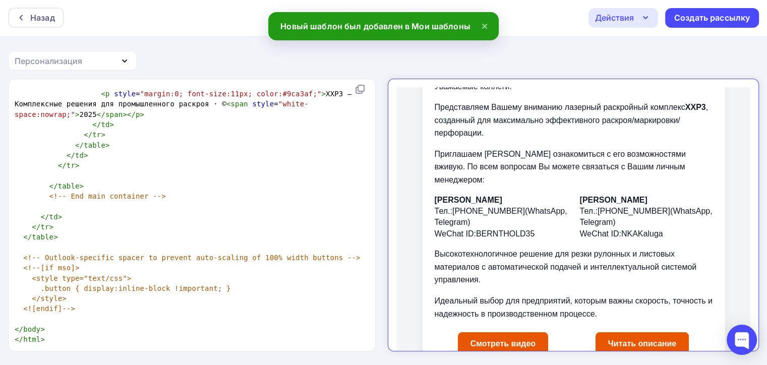
drag, startPoint x: 36, startPoint y: 21, endPoint x: 774, endPoint y: 14, distance: 737.9
click at [620, 64] on div "Назад Действия Отправить тестовое письмо Сохранить в Мои шаблоны Выйти без сохр…" at bounding box center [383, 182] width 767 height 366
click at [600, 23] on div "Действия" at bounding box center [624, 18] width 70 height 20
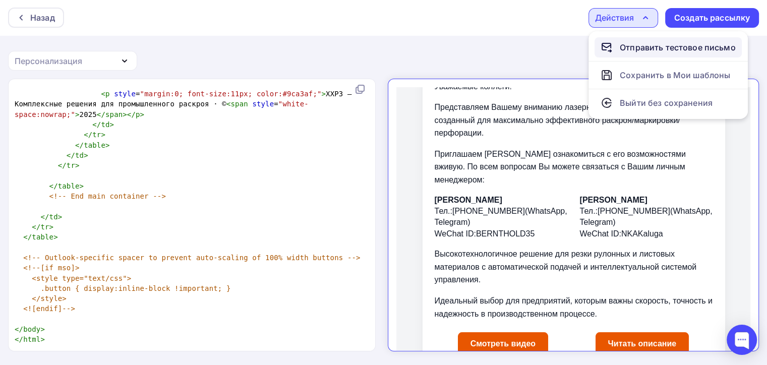
click at [645, 48] on div "Отправить тестовое письмо" at bounding box center [678, 47] width 116 height 12
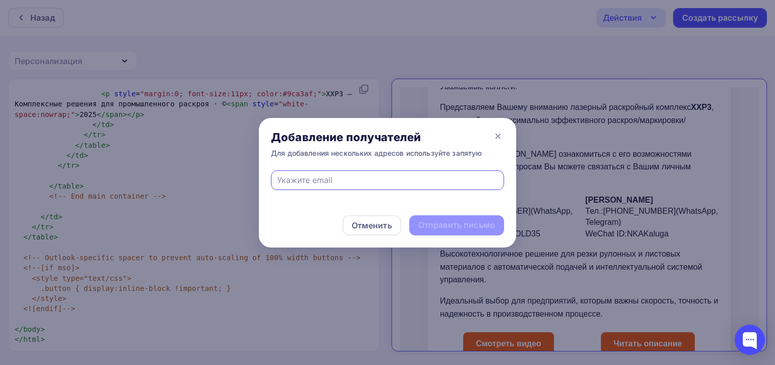
paste input "[EMAIL_ADDRESS][DOMAIN_NAME]"
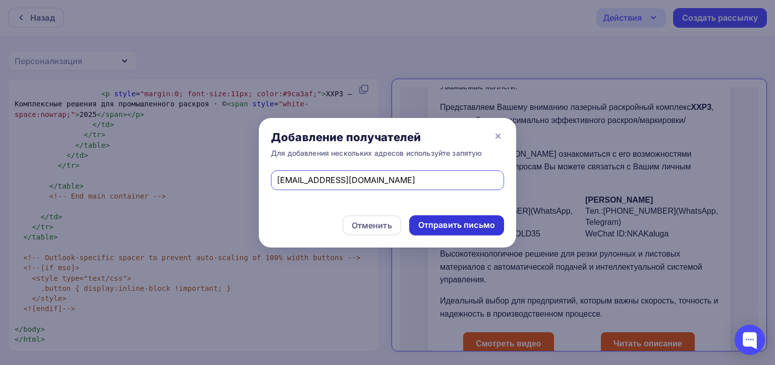
type input "[EMAIL_ADDRESS][DOMAIN_NAME]"
click at [443, 228] on div "Отправить письмо" at bounding box center [456, 225] width 77 height 12
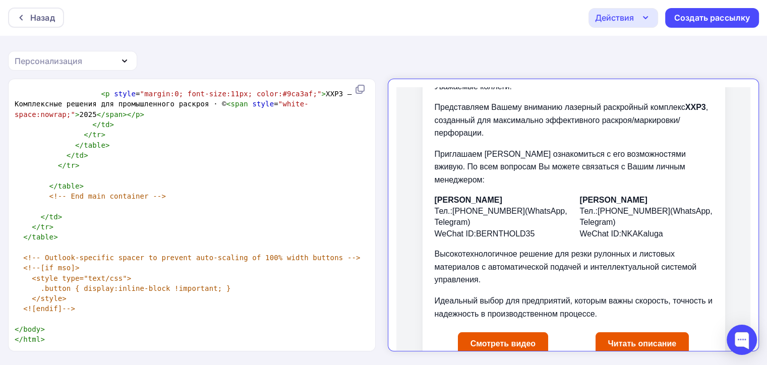
copy body "Lorem Ipsumdol Sitametco adipisci elitse Doeiusmod t Inc utlabor Etdol mag aliq…"
click at [209, 324] on pre "</ body >" at bounding box center [190, 329] width 355 height 10
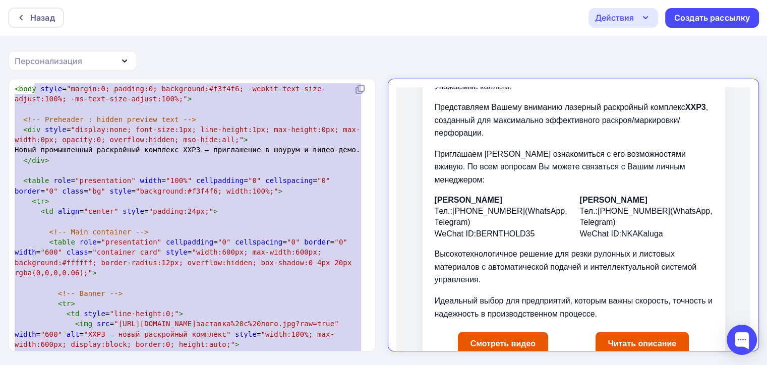
scroll to position [329, 0]
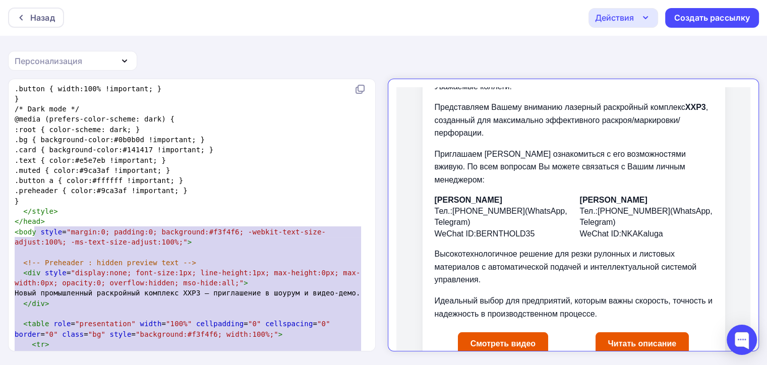
type textarea "<!loremip dolo> <sita cons="ad" elits="doei://tem.i2.utl/1618/etdol"> <magn> <a…"
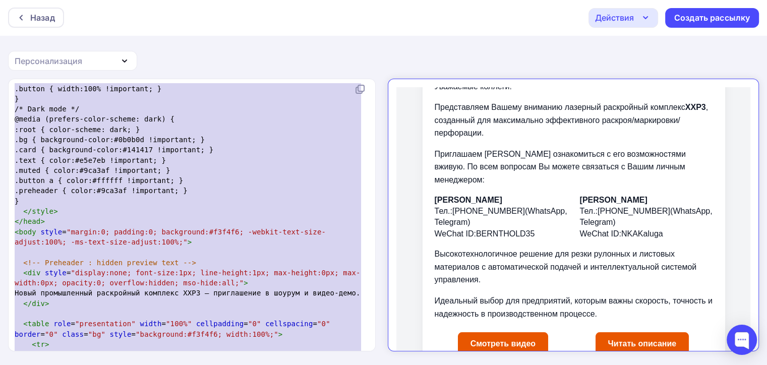
scroll to position [0, 0]
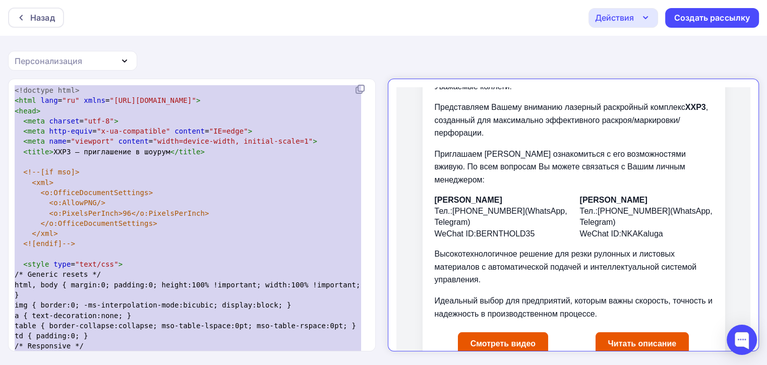
drag, startPoint x: 60, startPoint y: 327, endPoint x: 4, endPoint y: -33, distance: 364.4
click at [4, 0] on html "Назад Действия Отправить тестовое письмо Сохранить в Мои шаблоны Выйти без сохр…" at bounding box center [383, 181] width 767 height 365
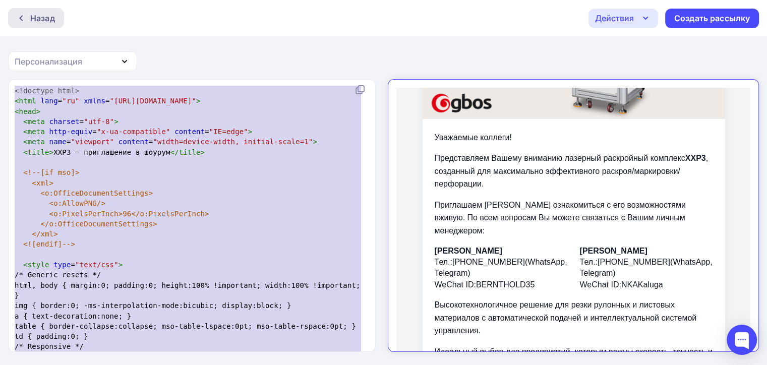
click at [49, 22] on div "Назад" at bounding box center [42, 18] width 25 height 12
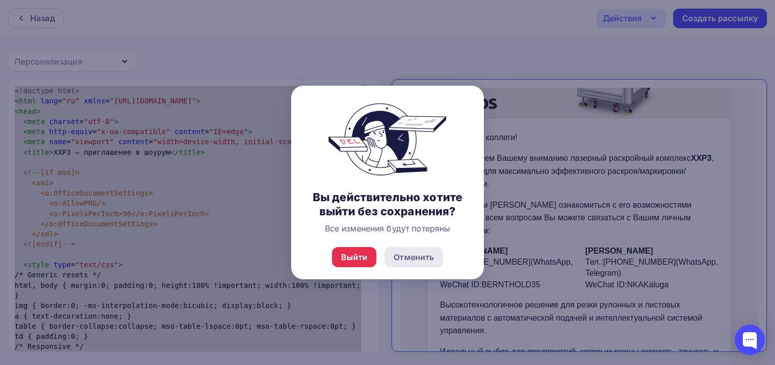
click at [401, 262] on div "Отменить" at bounding box center [413, 257] width 40 height 12
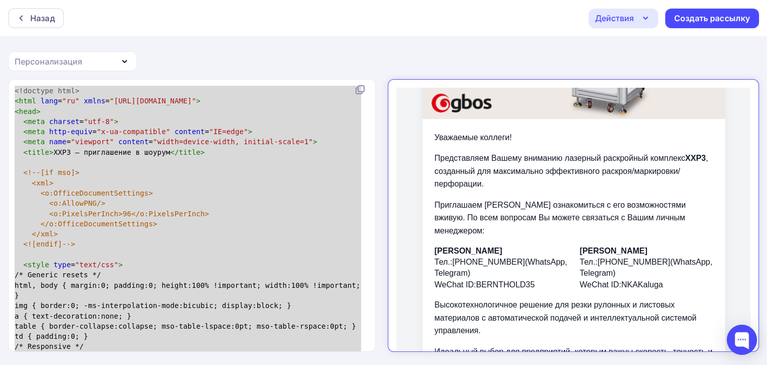
click at [601, 30] on div "Назад Действия Отправить тестовое письмо Сохранить в Мои шаблоны Выйти без сохр…" at bounding box center [383, 18] width 767 height 36
click at [605, 18] on div "Действия" at bounding box center [614, 18] width 39 height 12
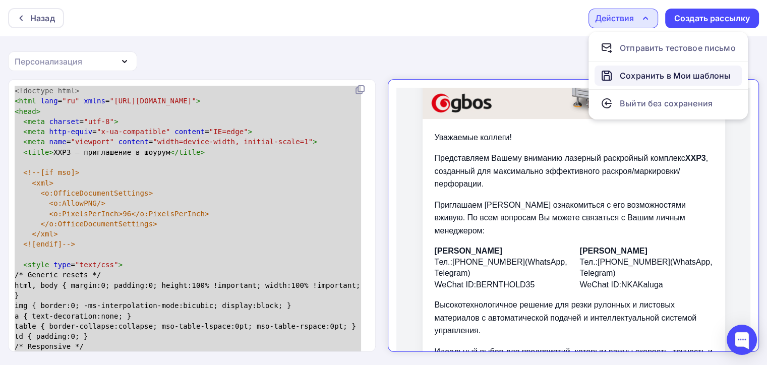
click at [644, 80] on div "Сохранить в Мои шаблоны" at bounding box center [675, 76] width 110 height 12
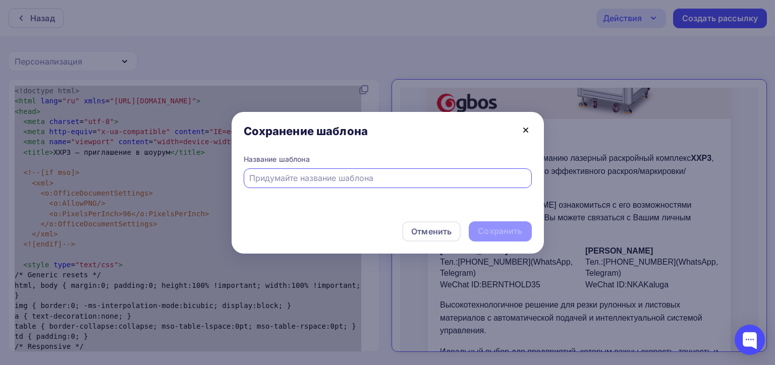
click at [527, 129] on icon at bounding box center [526, 130] width 4 height 4
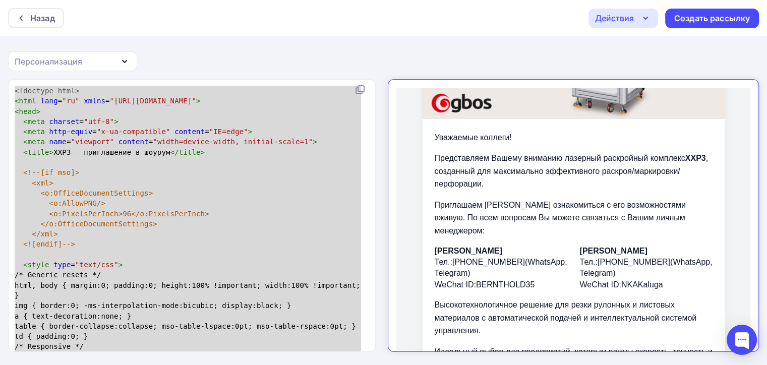
click at [24, 26] on div "Назад" at bounding box center [36, 18] width 56 height 20
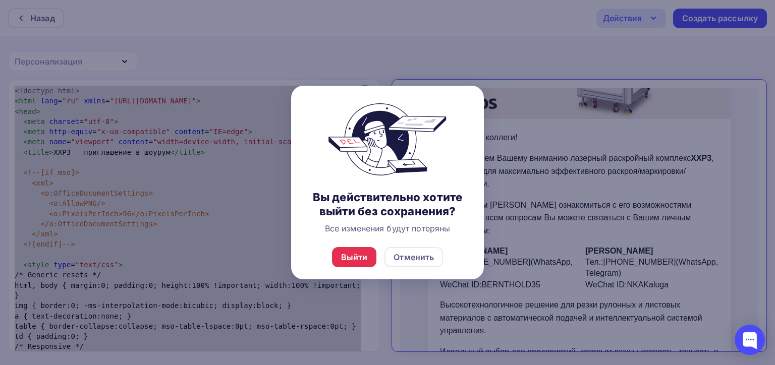
click at [29, 20] on div at bounding box center [387, 182] width 775 height 365
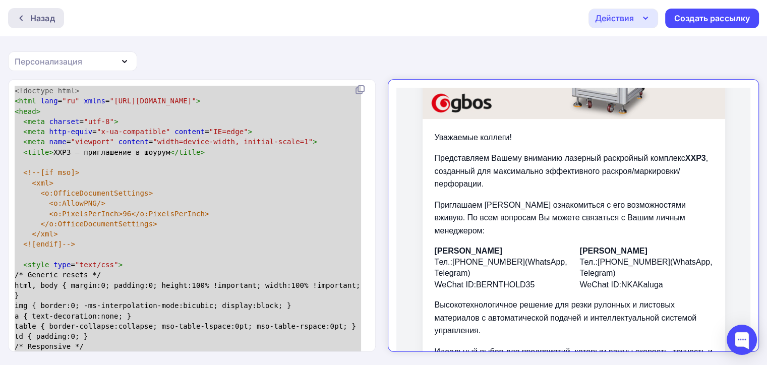
click at [42, 22] on div "Назад" at bounding box center [42, 18] width 25 height 12
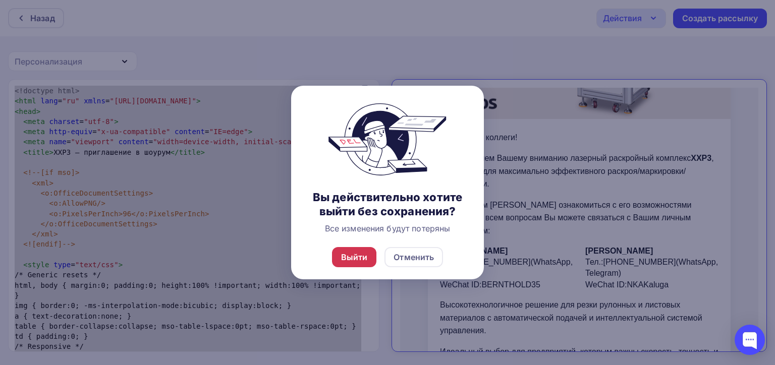
click at [351, 257] on div "Выйти" at bounding box center [354, 257] width 27 height 12
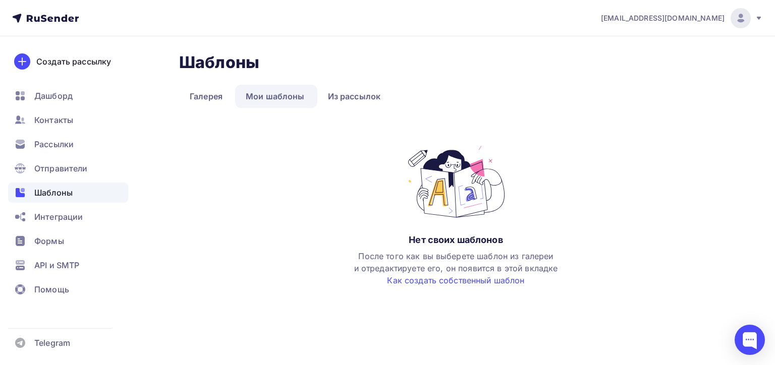
click at [284, 106] on link "Мои шаблоны" at bounding box center [275, 96] width 80 height 23
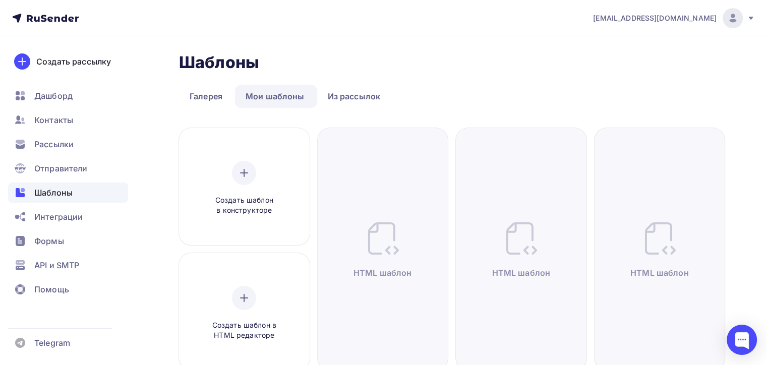
click at [57, 196] on span "Шаблоны" at bounding box center [53, 193] width 38 height 12
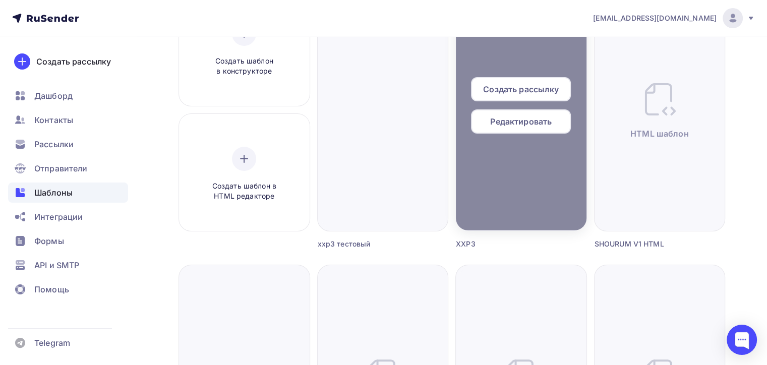
scroll to position [101, 0]
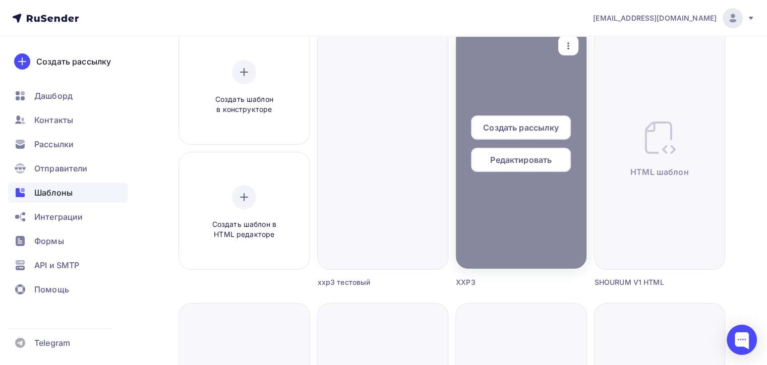
click at [507, 163] on span "Редактировать" at bounding box center [521, 160] width 62 height 12
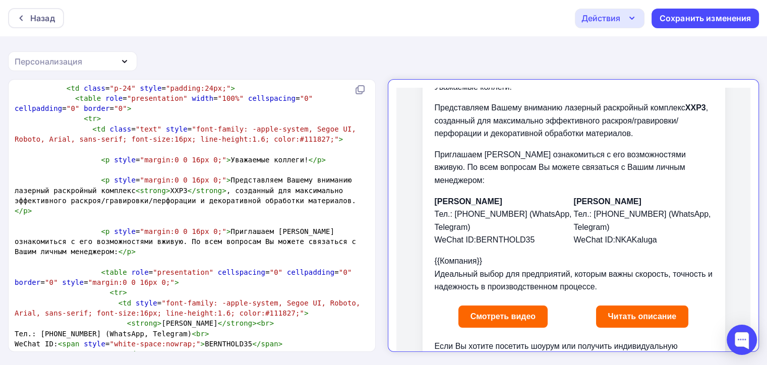
scroll to position [605, 0]
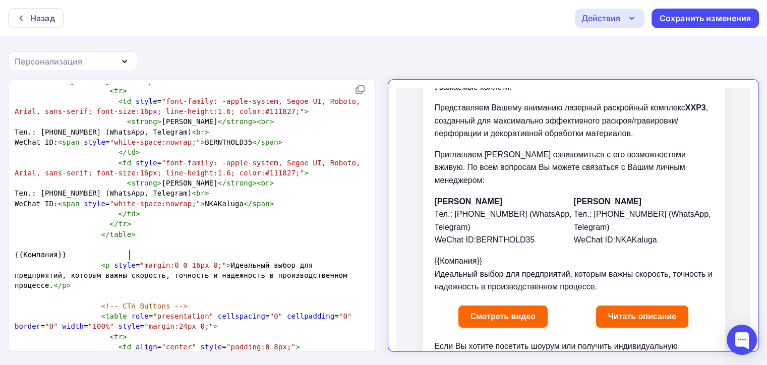
type textarea "{{Компания}}"
drag, startPoint x: 138, startPoint y: 255, endPoint x: 57, endPoint y: 254, distance: 80.7
click at [57, 255] on pre "{{Компания}}" at bounding box center [190, 255] width 355 height 10
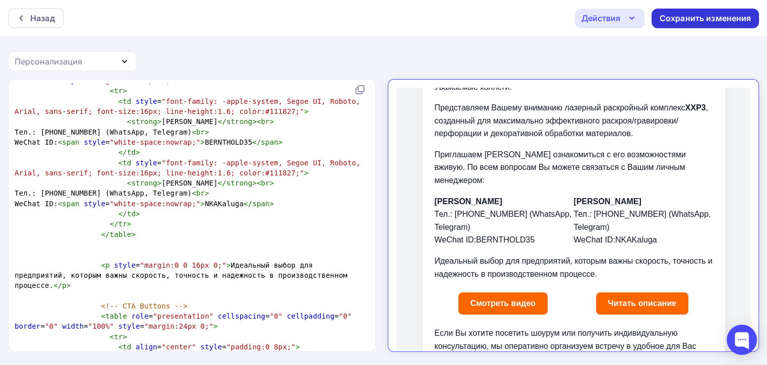
click at [686, 18] on div "Сохранить изменения" at bounding box center [706, 19] width 92 height 12
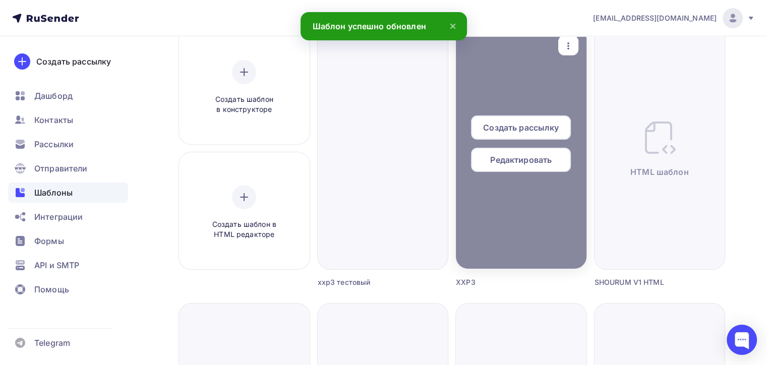
click at [510, 126] on span "Создать рассылку" at bounding box center [521, 128] width 76 height 12
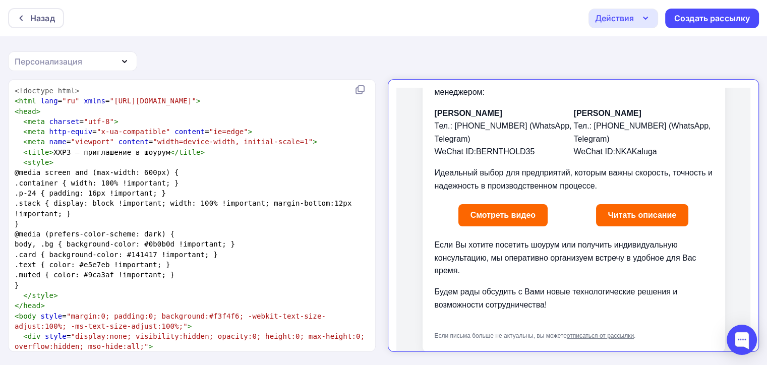
click at [642, 20] on icon "button" at bounding box center [646, 18] width 12 height 12
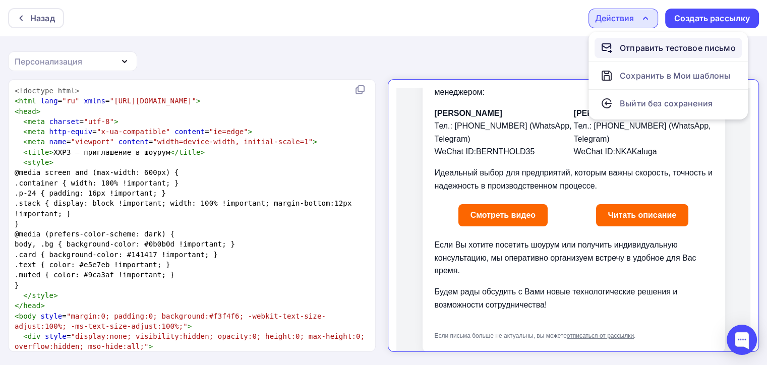
click at [635, 52] on div "Отправить тестовое письмо" at bounding box center [678, 48] width 116 height 12
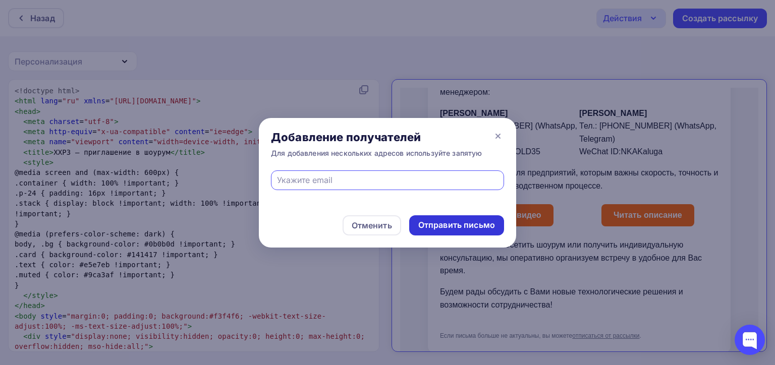
paste input "[EMAIL_ADDRESS][DOMAIN_NAME]"
type input "[EMAIL_ADDRESS][DOMAIN_NAME]"
click at [456, 229] on div "Отправить письмо" at bounding box center [456, 225] width 77 height 12
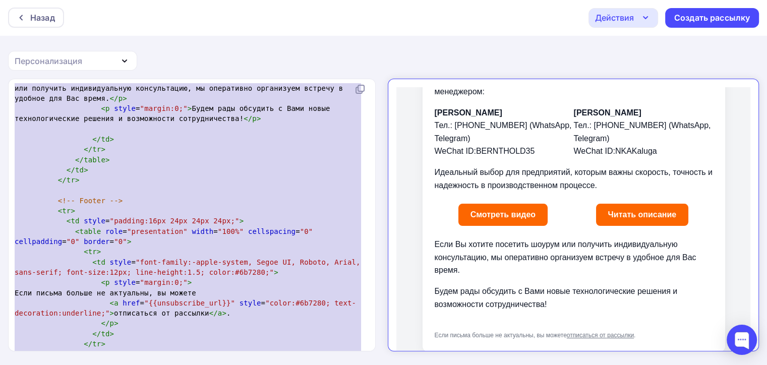
scroll to position [1015, 0]
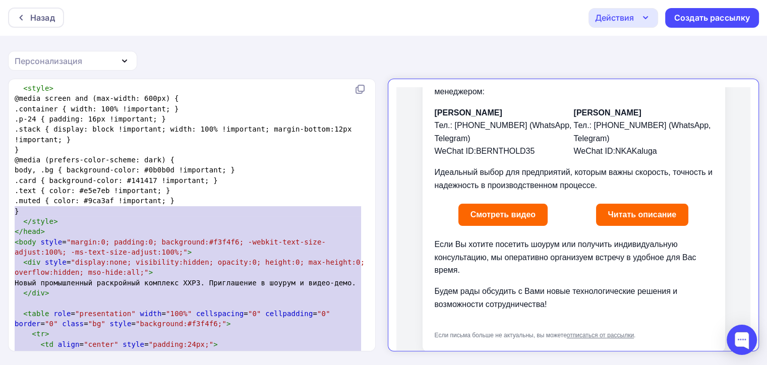
type textarea "<!loremip dolo> <sita cons="ad" elits="doei://tem.i9.utl/8595/etdol"> <magn> <a…"
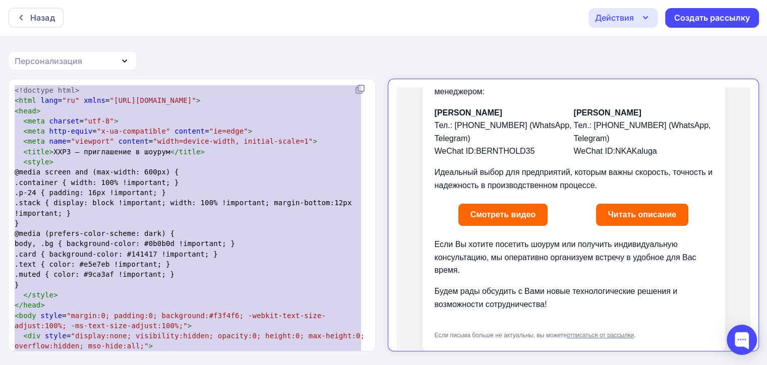
drag, startPoint x: 52, startPoint y: 331, endPoint x: 9, endPoint y: -22, distance: 355.8
click at [9, 0] on html "Назад Действия Отправить тестовое письмо Сохранить в Мои шаблоны Выйти без сохр…" at bounding box center [383, 181] width 767 height 365
click at [268, 164] on pre "< style >" at bounding box center [190, 162] width 355 height 10
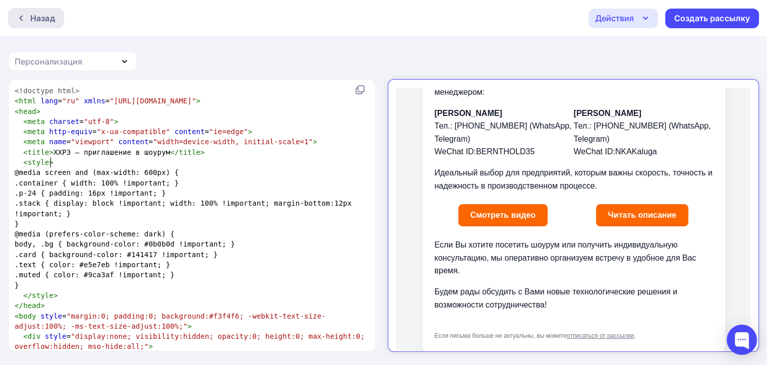
click at [33, 14] on div "Назад" at bounding box center [42, 18] width 25 height 12
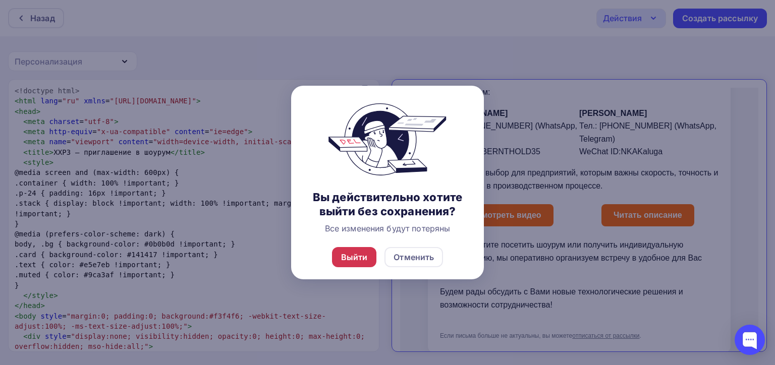
click at [348, 264] on div "Выйти" at bounding box center [354, 257] width 45 height 20
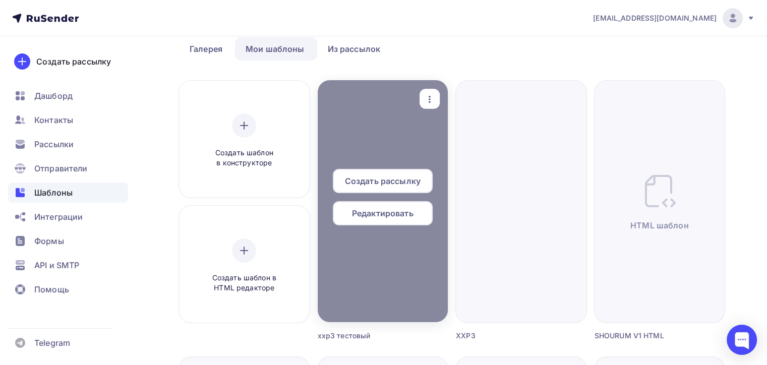
scroll to position [151, 0]
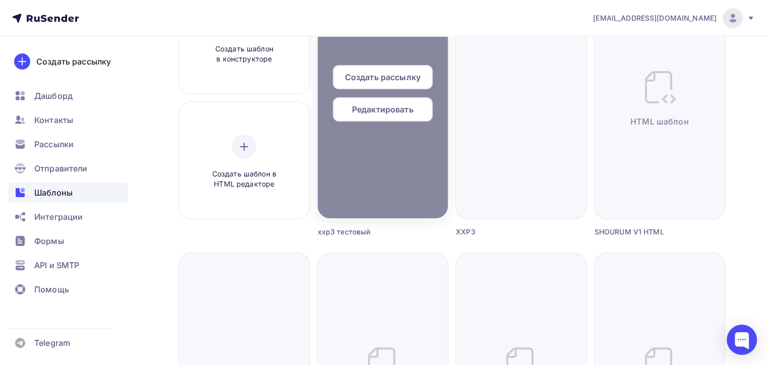
click at [383, 100] on div "Редактировать" at bounding box center [383, 109] width 100 height 24
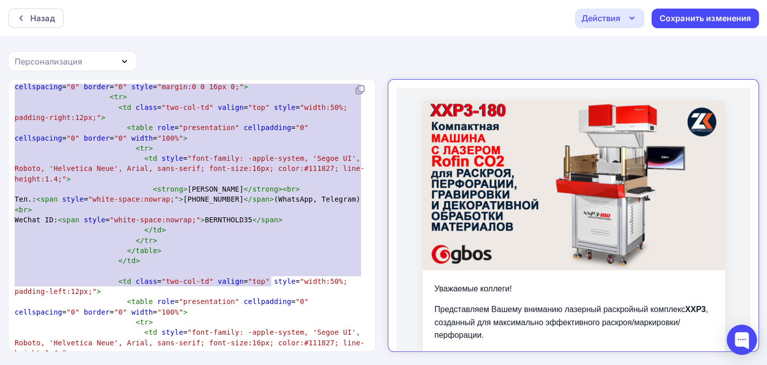
scroll to position [1130, 0]
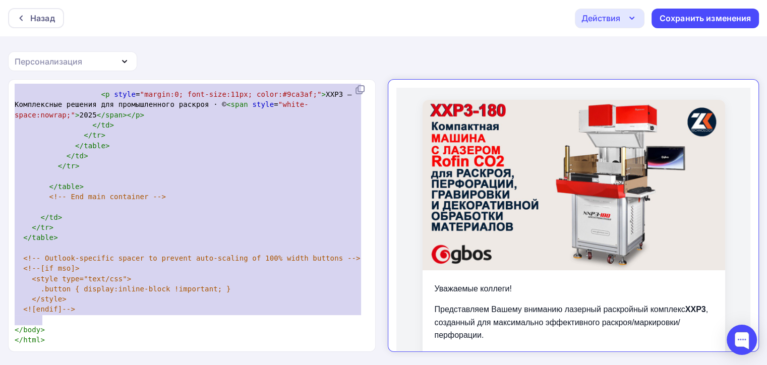
type textarea "<!loremip dolo> <sita cons="ad" elits="doei://tem.i2.utl/1618/etdol"> <magn> <a…"
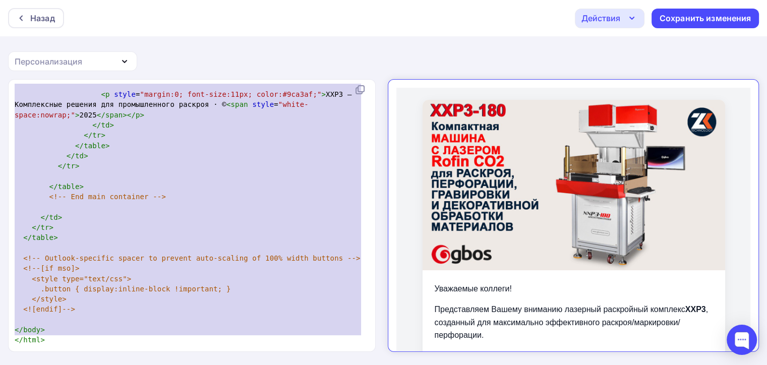
drag, startPoint x: 14, startPoint y: 87, endPoint x: 167, endPoint y: 375, distance: 326.5
click at [167, 365] on html "Назад Действия Отправить тестовое письмо Выйти без сохранения Сохранить изменен…" at bounding box center [383, 182] width 767 height 365
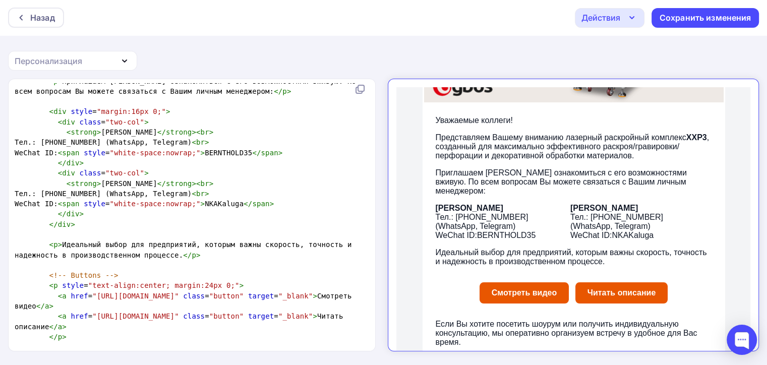
click at [609, 19] on div "Действия" at bounding box center [601, 18] width 39 height 12
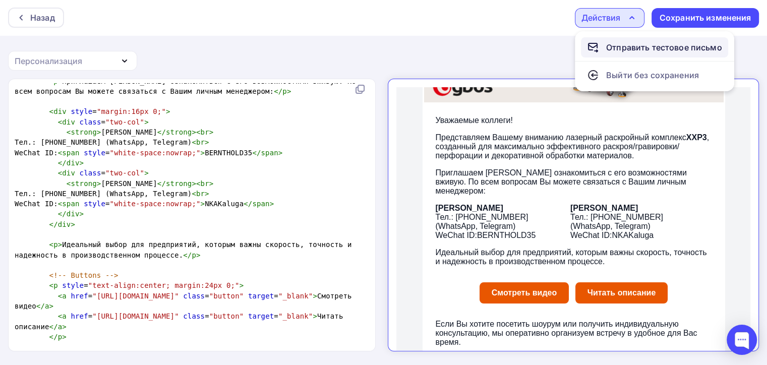
click at [613, 44] on div "Отправить тестовое письмо" at bounding box center [664, 47] width 116 height 12
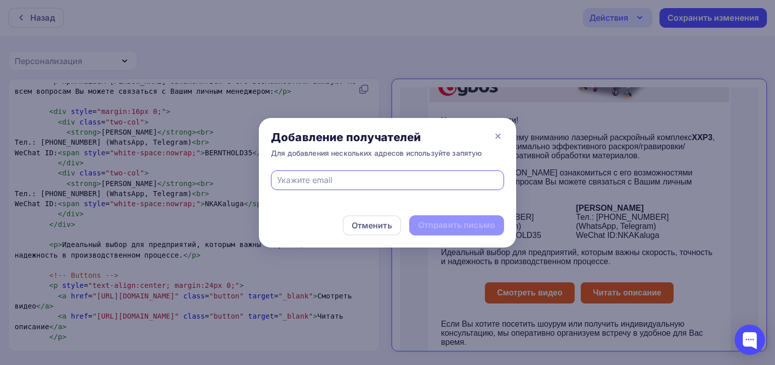
paste input "[EMAIL_ADDRESS][DOMAIN_NAME]"
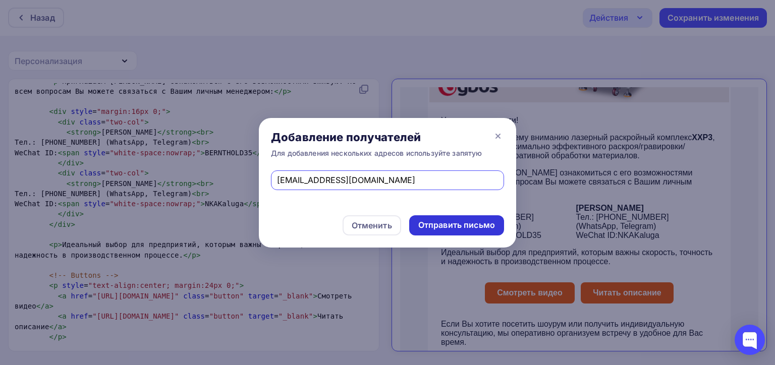
type input "[EMAIL_ADDRESS][DOMAIN_NAME]"
click at [425, 221] on div "Отправить письмо" at bounding box center [456, 225] width 77 height 12
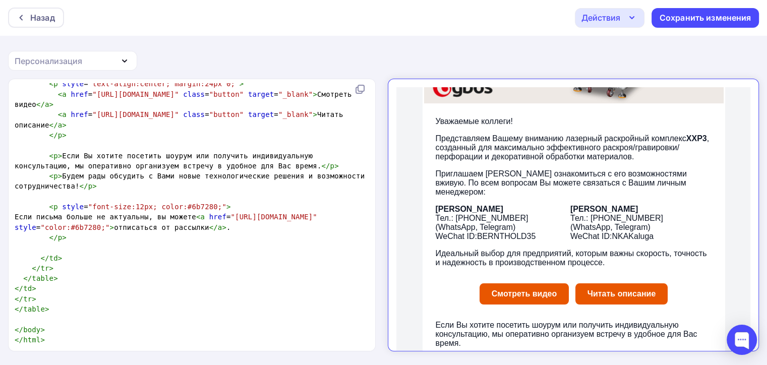
scroll to position [117, 0]
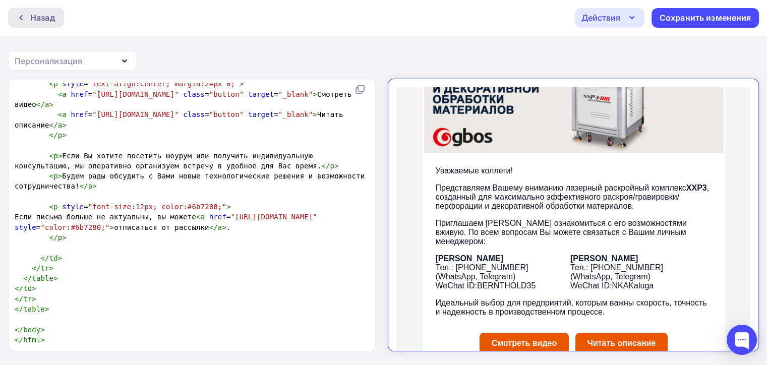
click at [43, 17] on div "Назад" at bounding box center [42, 18] width 25 height 12
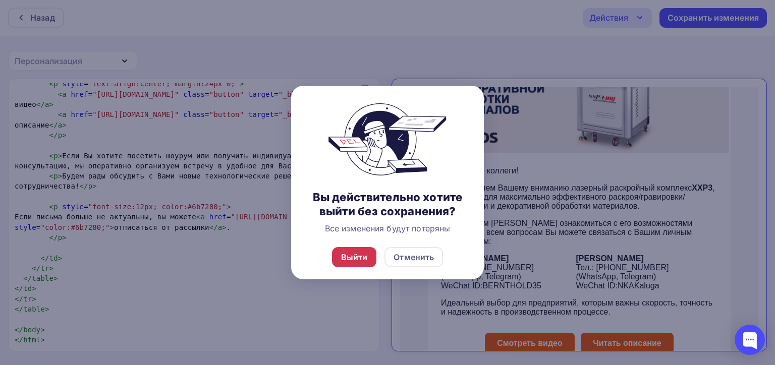
click at [358, 261] on div "Выйти" at bounding box center [354, 257] width 27 height 12
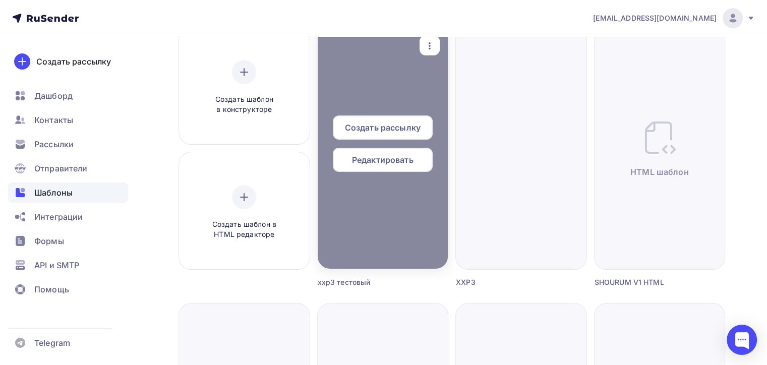
scroll to position [101, 0]
click at [433, 43] on icon "button" at bounding box center [430, 46] width 12 height 12
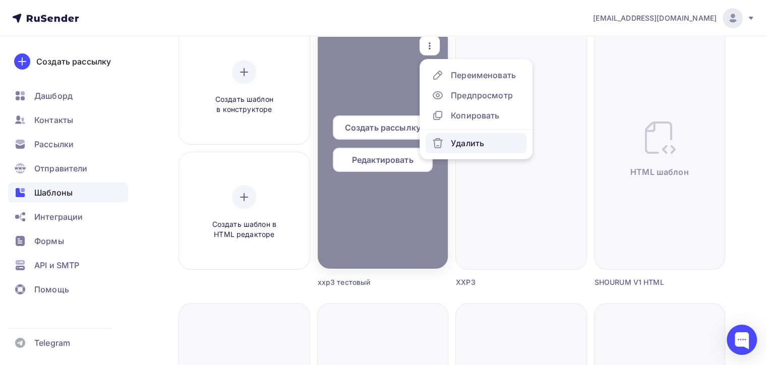
click at [464, 144] on div "Удалить" at bounding box center [467, 143] width 33 height 12
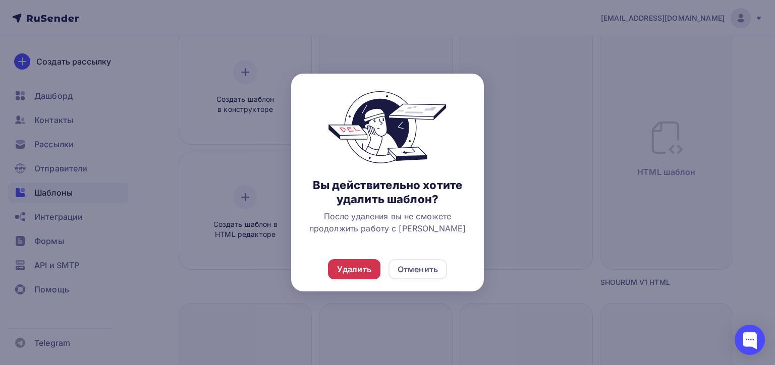
click at [362, 273] on div "Удалить" at bounding box center [354, 269] width 34 height 12
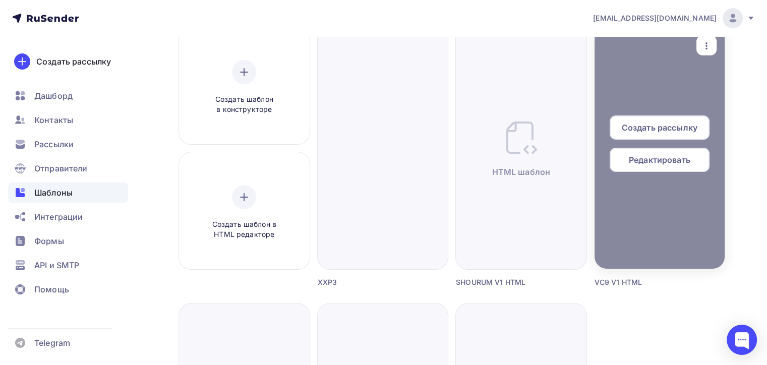
click at [617, 160] on div "Редактировать" at bounding box center [660, 160] width 100 height 24
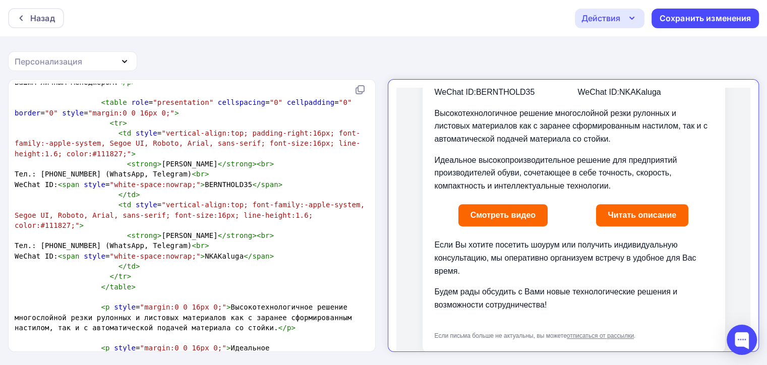
scroll to position [706, 0]
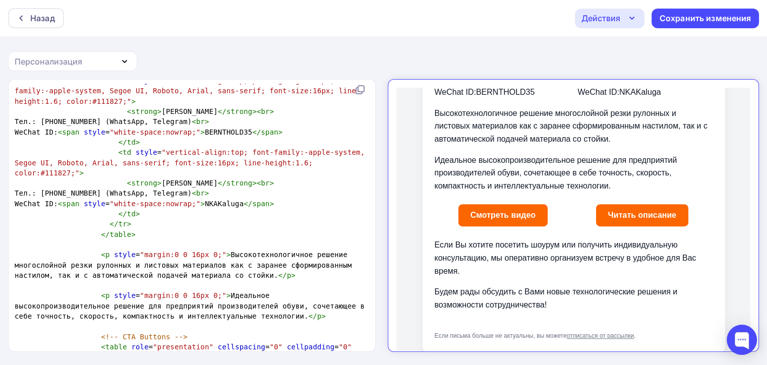
click at [581, 22] on div "Действия" at bounding box center [610, 19] width 70 height 20
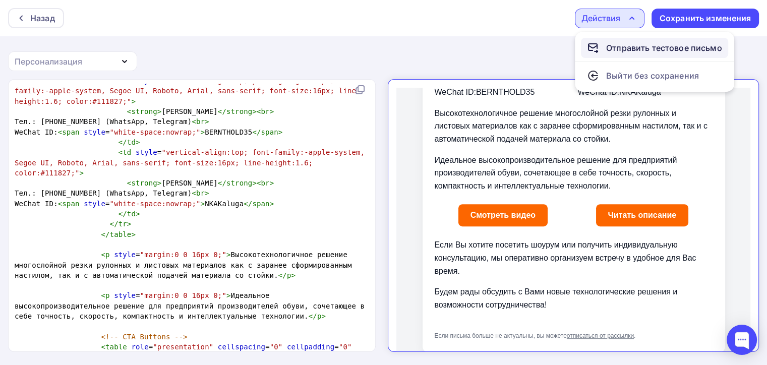
click at [611, 52] on div "Отправить тестовое письмо" at bounding box center [664, 48] width 116 height 12
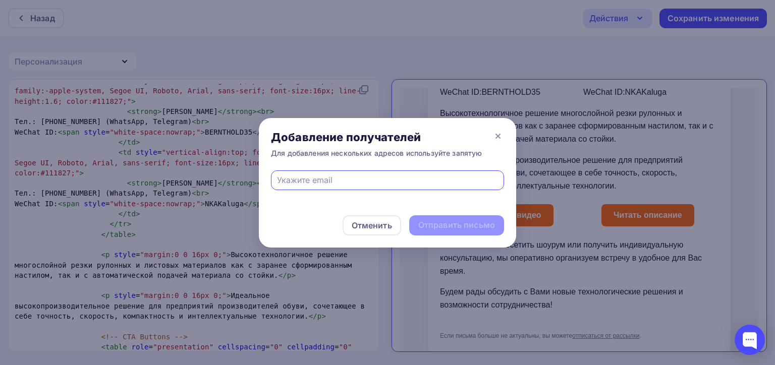
paste input "[EMAIL_ADDRESS][DOMAIN_NAME]"
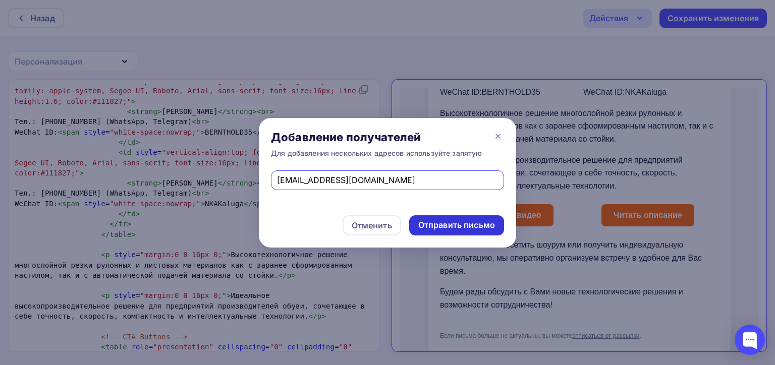
type input "[EMAIL_ADDRESS][DOMAIN_NAME]"
click at [472, 234] on div "Отправить письмо" at bounding box center [456, 225] width 95 height 20
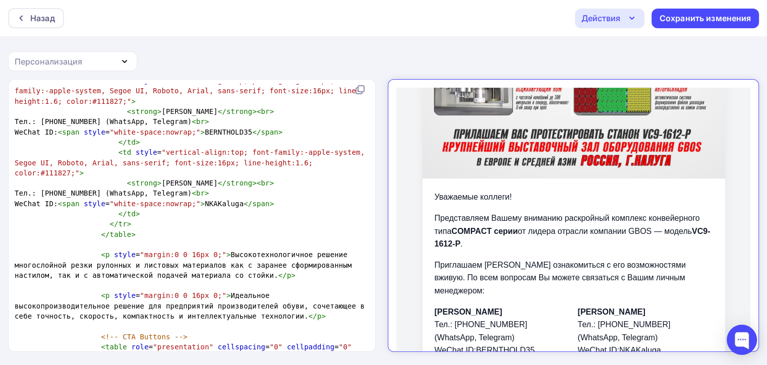
scroll to position [432, 0]
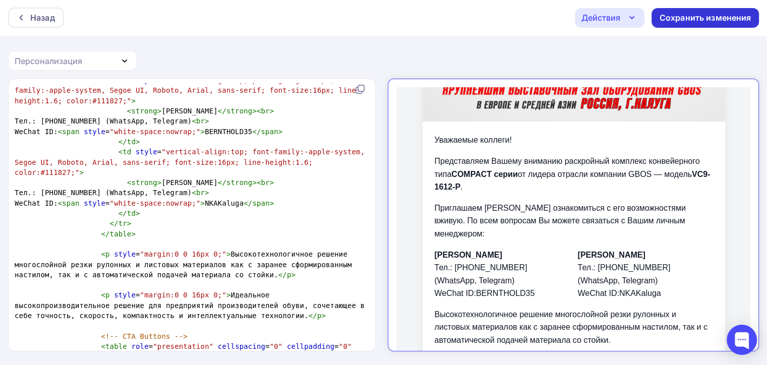
click at [700, 16] on div "Сохранить изменения" at bounding box center [706, 18] width 92 height 12
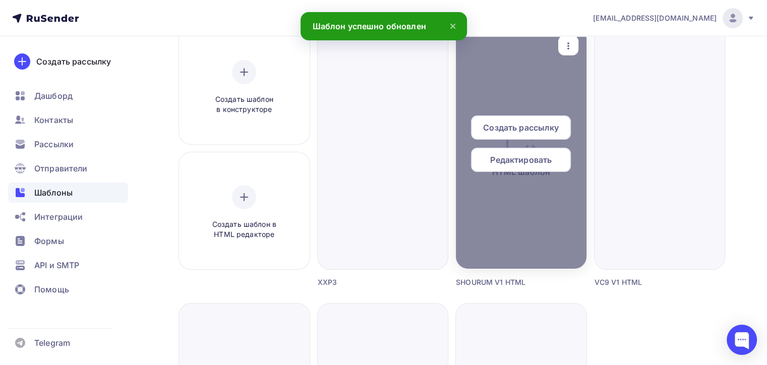
click at [518, 160] on span "Редактировать" at bounding box center [521, 160] width 62 height 12
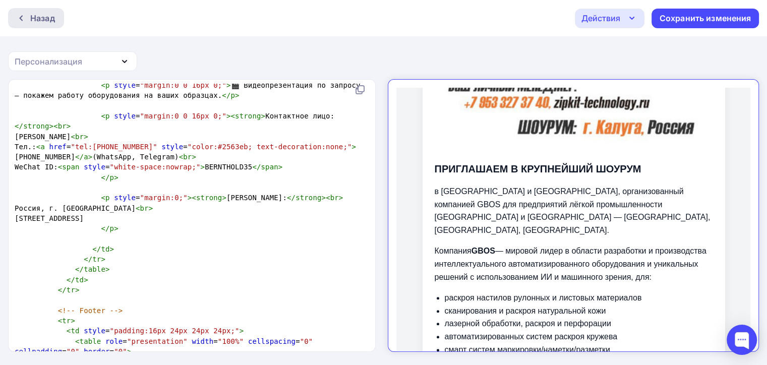
click at [24, 25] on div "Назад" at bounding box center [36, 18] width 56 height 20
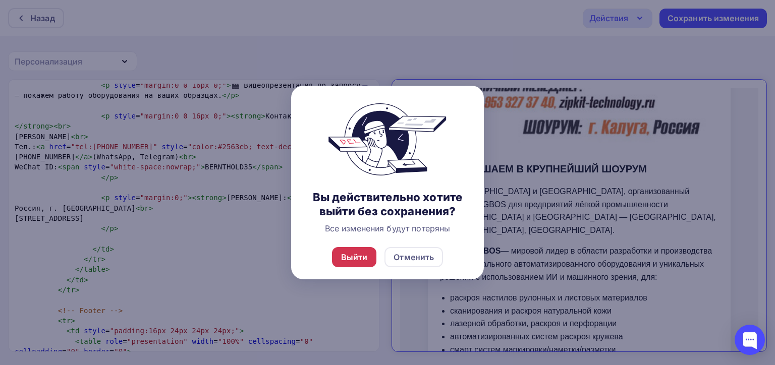
click at [349, 250] on div "Выйти" at bounding box center [354, 257] width 45 height 20
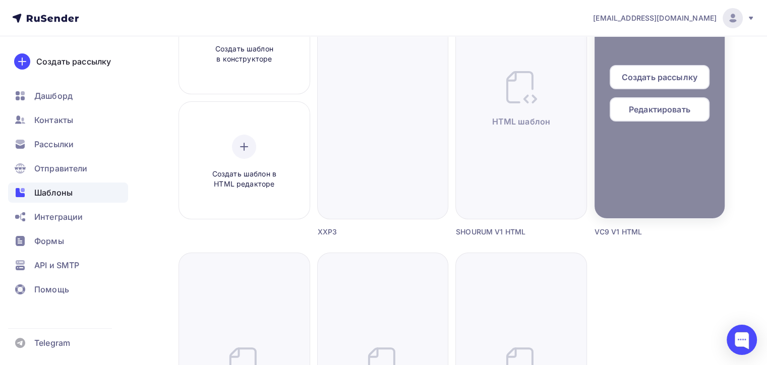
click at [657, 110] on span "Редактировать" at bounding box center [660, 109] width 62 height 12
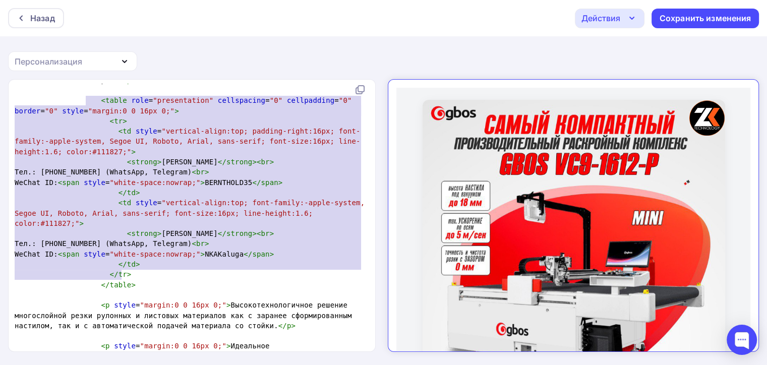
type textarea "<lorem ipsu="dolorsitamet" consectetur="2" adipiscinge="6" seddoe="7" tempo="in…"
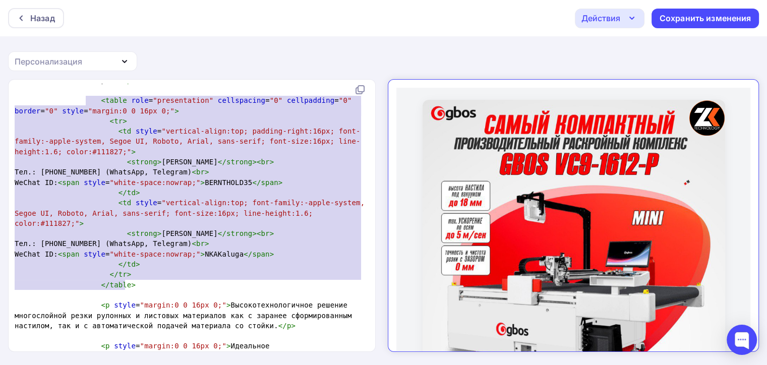
drag, startPoint x: 85, startPoint y: 96, endPoint x: 206, endPoint y: 281, distance: 221.9
click at [206, 281] on div "<!doctype html> < html lang = "ru" xmlns = "[URL][DOMAIN_NAME]" > < head > < me…" at bounding box center [190, 310] width 355 height 1761
click at [47, 20] on div "Назад" at bounding box center [42, 18] width 25 height 12
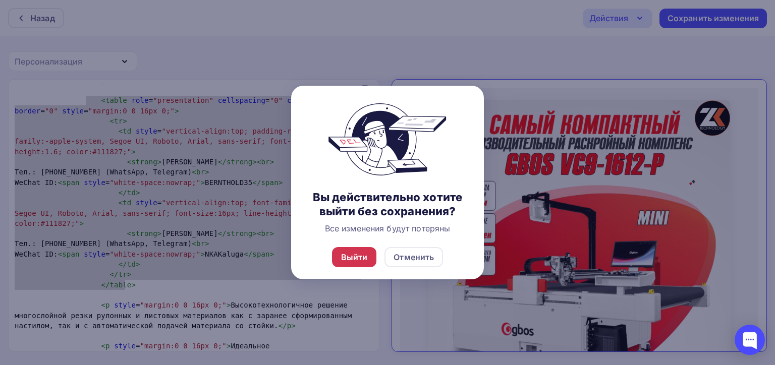
click at [347, 258] on div "Выйти" at bounding box center [354, 257] width 27 height 12
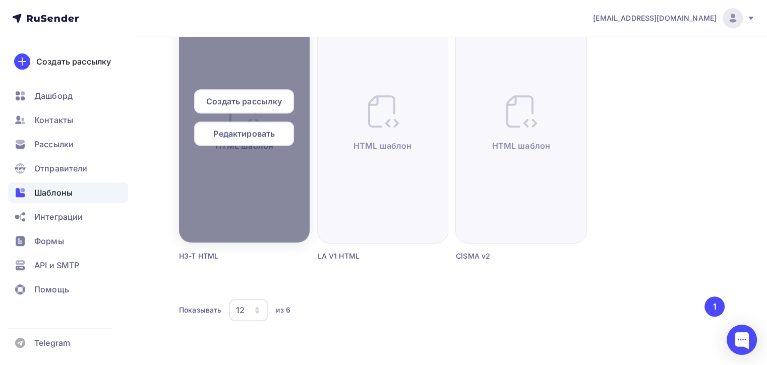
click at [251, 132] on span "Редактировать" at bounding box center [244, 134] width 62 height 12
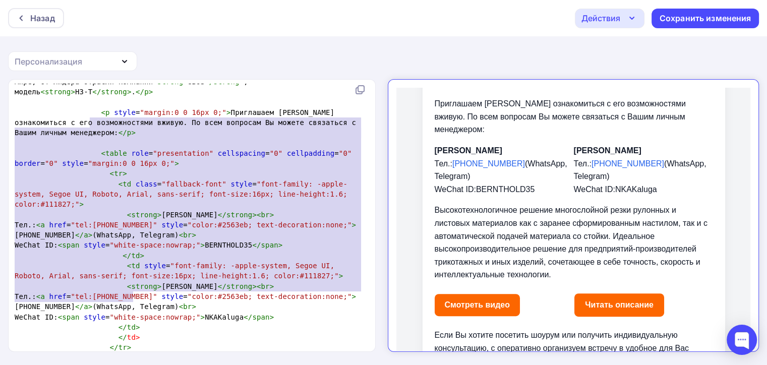
type textarea "<lorem ipsu="dolorsitamet" consectetur="4" adipiscinge="5" seddoe="9" tempo="in…"
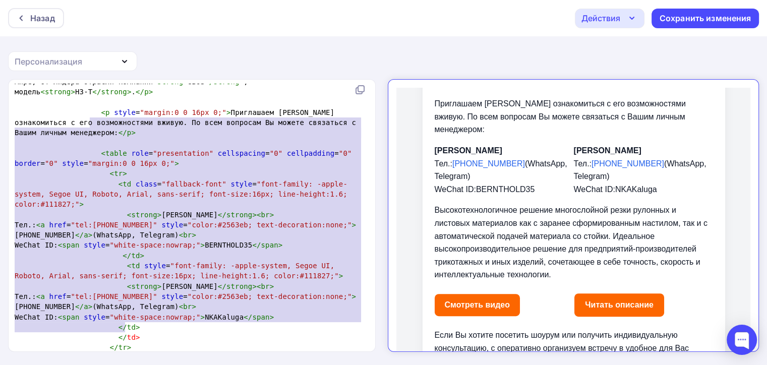
drag, startPoint x: 89, startPoint y: 118, endPoint x: 178, endPoint y: 328, distance: 228.7
click at [178, 328] on div "<!doctype html> < html lang = "ru" xmlns = "[URL][DOMAIN_NAME]" > < head > < me…" at bounding box center [190, 271] width 355 height 1884
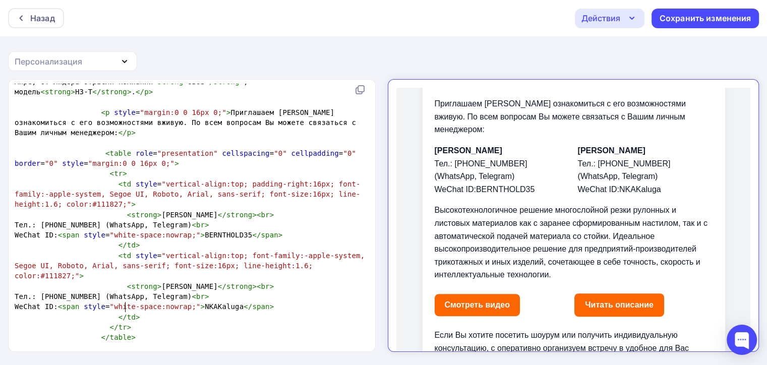
click at [605, 26] on div "Действия" at bounding box center [610, 19] width 70 height 20
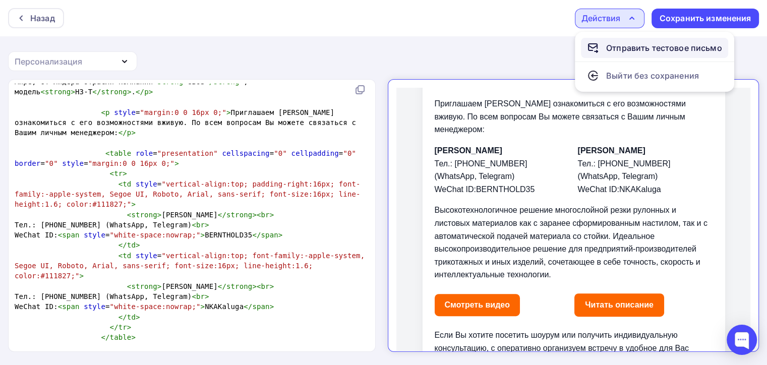
click at [616, 56] on link "Отправить тестовое письмо" at bounding box center [654, 48] width 147 height 20
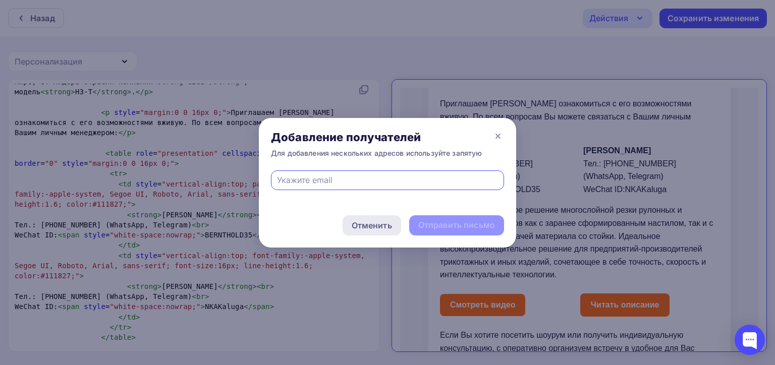
paste input "[EMAIL_ADDRESS][DOMAIN_NAME]"
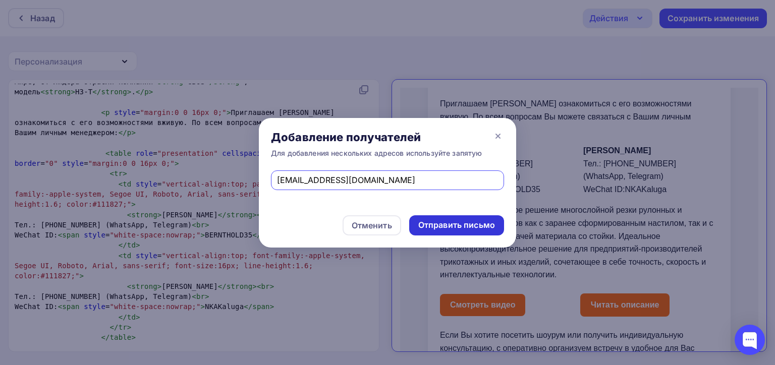
type input "[EMAIL_ADDRESS][DOMAIN_NAME]"
click at [447, 226] on div "Отправить письмо" at bounding box center [456, 225] width 77 height 12
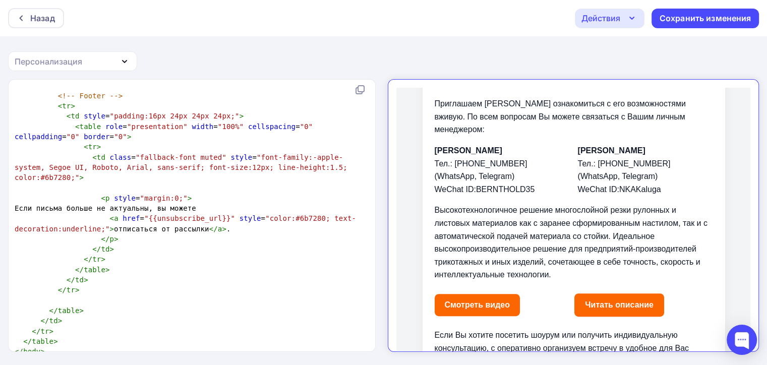
scroll to position [1573, 0]
click at [200, 213] on span ""{{unsubscribe_url}}"" at bounding box center [189, 217] width 91 height 8
click at [221, 243] on pre "</ td >" at bounding box center [190, 248] width 355 height 10
click at [208, 213] on span ""{{unsubscribe_url}}"" at bounding box center [189, 217] width 91 height 8
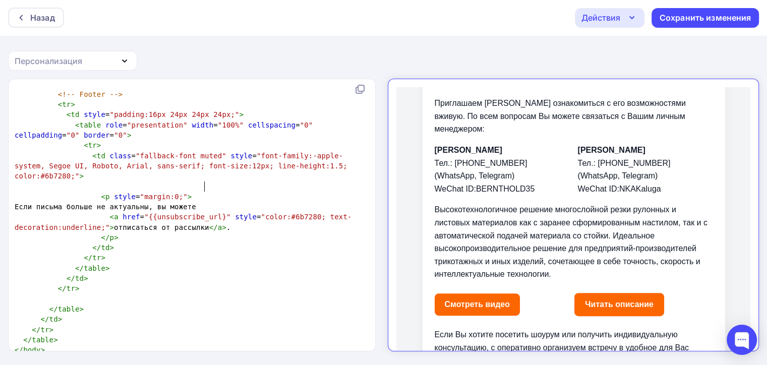
scroll to position [353, 0]
click at [232, 253] on pre "</ tr >" at bounding box center [190, 258] width 355 height 10
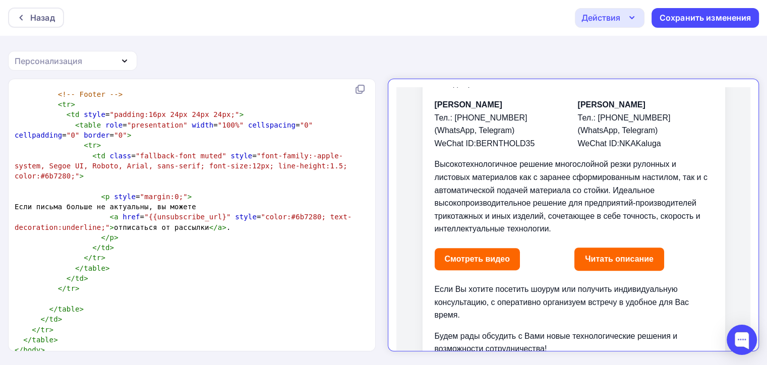
scroll to position [443, 0]
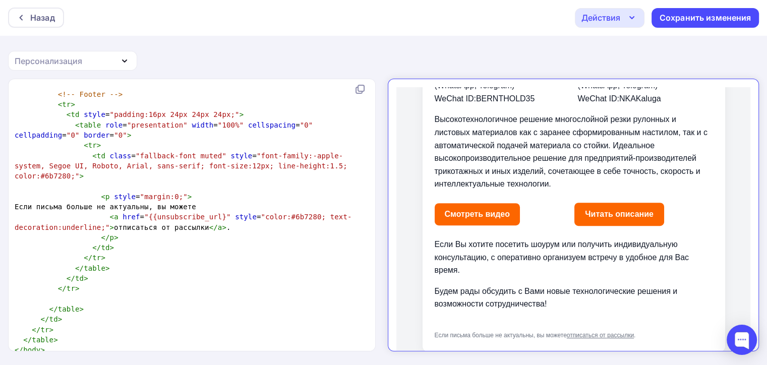
click at [605, 323] on link "отписаться от рассылки" at bounding box center [591, 326] width 67 height 7
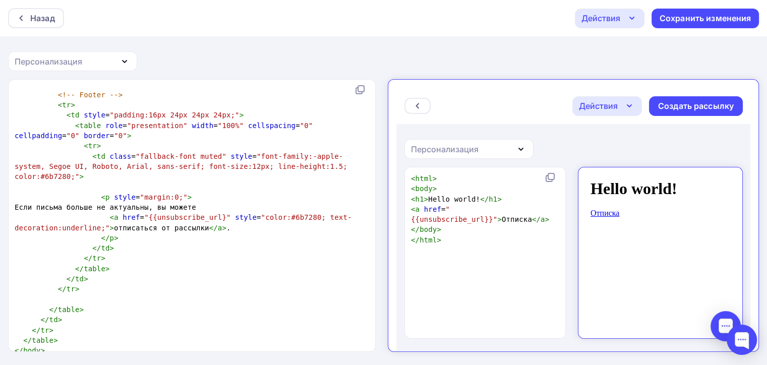
scroll to position [1, 0]
click at [615, 16] on div "Действия" at bounding box center [601, 18] width 39 height 12
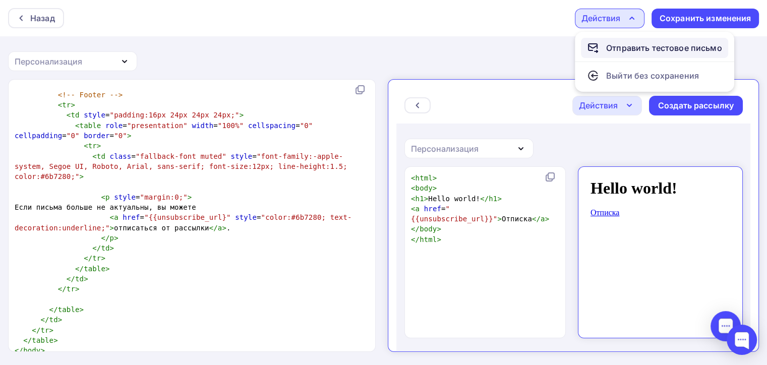
click at [610, 50] on div "Отправить тестовое письмо" at bounding box center [664, 48] width 116 height 12
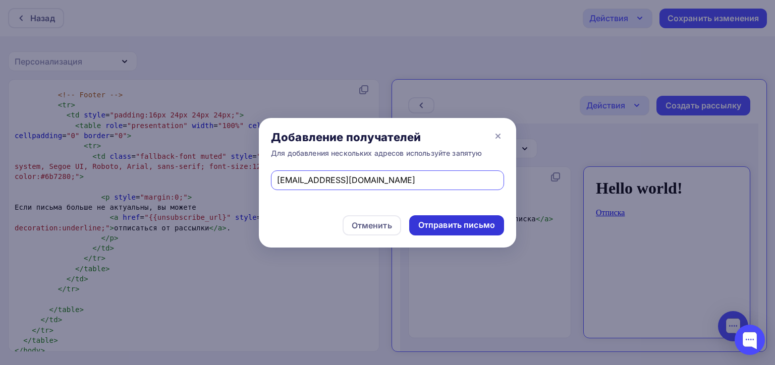
click at [448, 226] on div "Отправить письмо" at bounding box center [456, 225] width 77 height 12
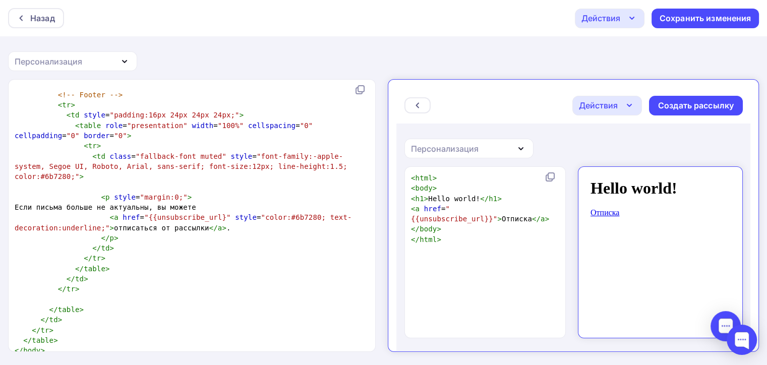
click at [617, 18] on div "Действия" at bounding box center [601, 18] width 39 height 12
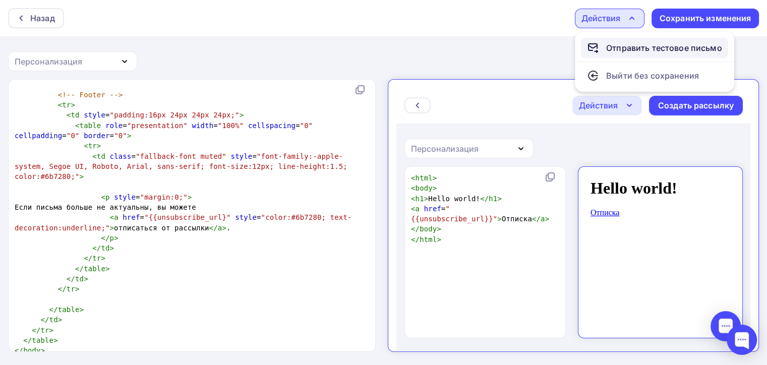
click at [605, 42] on div "Отправить тестовое письмо" at bounding box center [654, 48] width 135 height 12
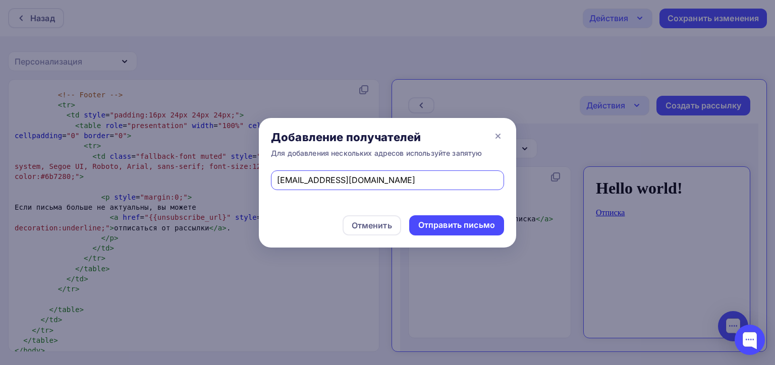
drag, startPoint x: 303, startPoint y: 176, endPoint x: 92, endPoint y: 175, distance: 210.3
click at [92, 175] on div "Добавление получателей Для добавления нескольких адресов используйте запятую [E…" at bounding box center [387, 182] width 775 height 365
type input "[EMAIL_ADDRESS][DOMAIN_NAME]"
click at [469, 226] on div "Отправить письмо" at bounding box center [456, 225] width 77 height 12
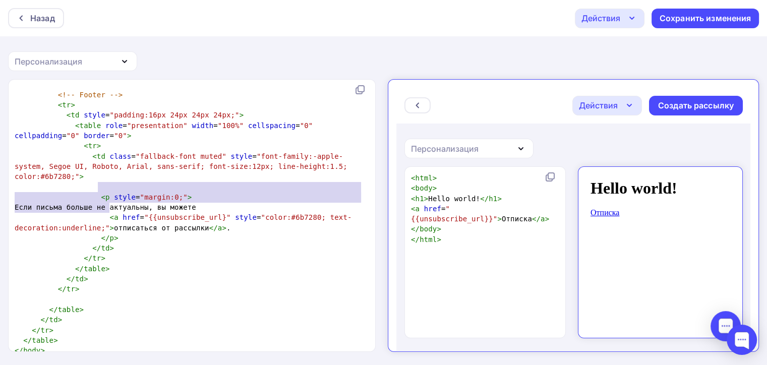
type textarea "<a href="{{unsubscribe_url}" style="color:#6b7280; text-decoration:underline;">…"
drag, startPoint x: 97, startPoint y: 186, endPoint x: 285, endPoint y: 200, distance: 188.7
click at [285, 212] on pre "< a href = "{{unsubscribe_url}" style = "color:#6b7280; text-decoration:underli…" at bounding box center [190, 222] width 355 height 21
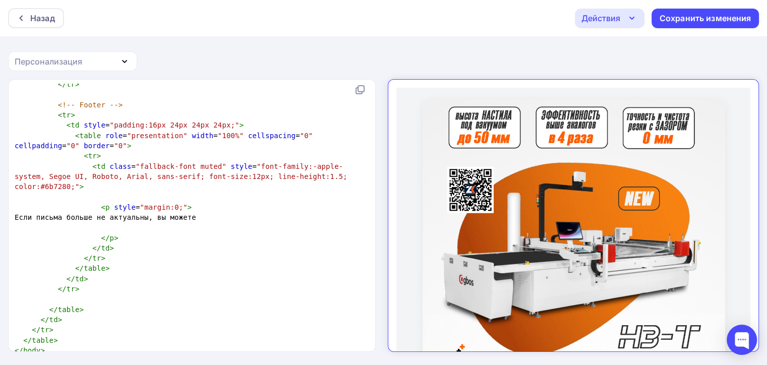
scroll to position [271, 0]
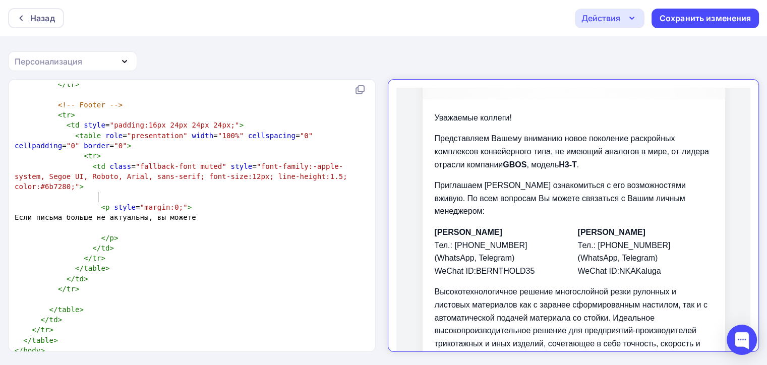
drag, startPoint x: 605, startPoint y: 12, endPoint x: 599, endPoint y: 18, distance: 8.9
click at [605, 12] on div "Действия" at bounding box center [601, 18] width 39 height 12
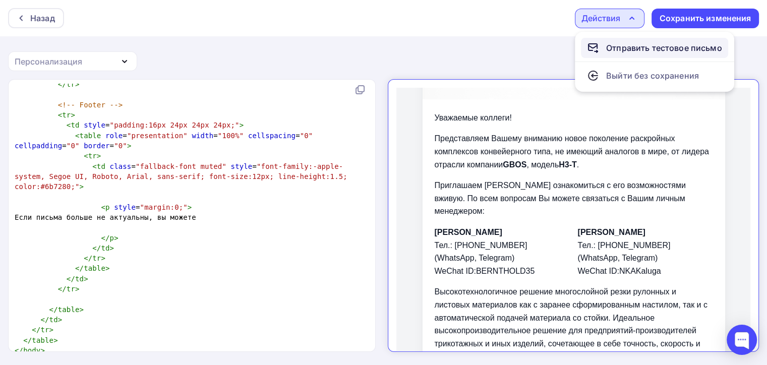
click at [599, 51] on div "Отправить тестовое письмо" at bounding box center [654, 48] width 135 height 12
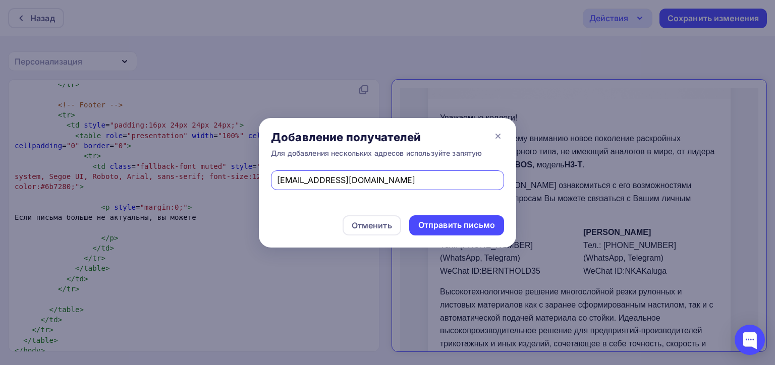
drag, startPoint x: 397, startPoint y: 182, endPoint x: 164, endPoint y: 182, distance: 233.0
click at [155, 182] on div "Добавление получателей Для добавления нескольких адресов используйте запятую [E…" at bounding box center [387, 182] width 775 height 365
paste input "nhhyd4is"
type input "[EMAIL_ADDRESS][DOMAIN_NAME]"
click at [459, 230] on div "Отправить письмо" at bounding box center [456, 225] width 77 height 12
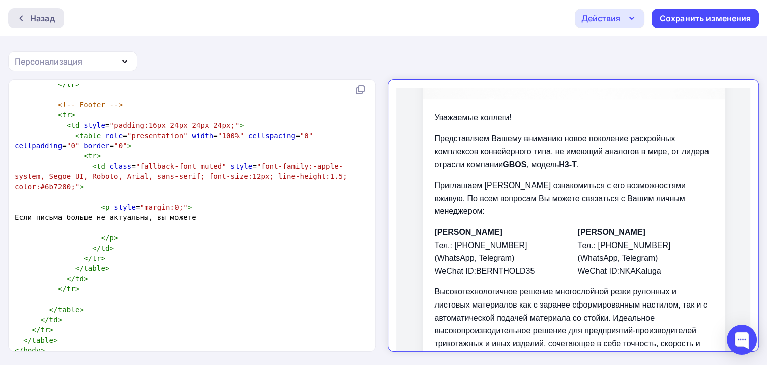
click at [34, 18] on div "Назад" at bounding box center [42, 18] width 25 height 12
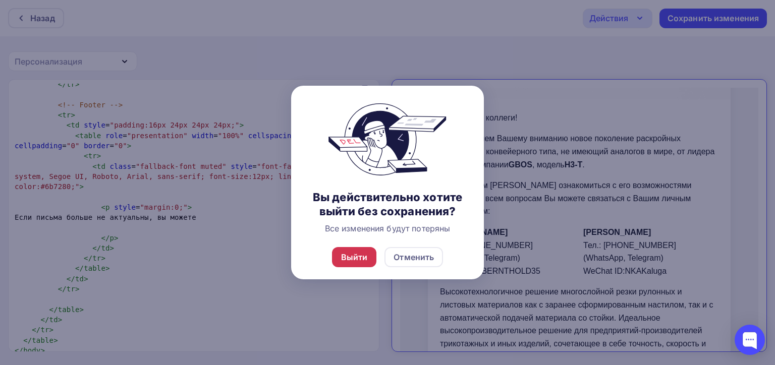
click at [349, 261] on div "Выйти" at bounding box center [354, 257] width 27 height 12
click at [353, 262] on div "Выйти" at bounding box center [354, 257] width 27 height 12
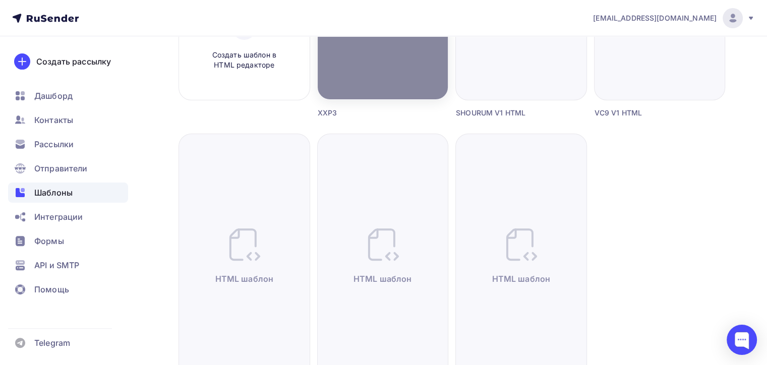
scroll to position [353, 0]
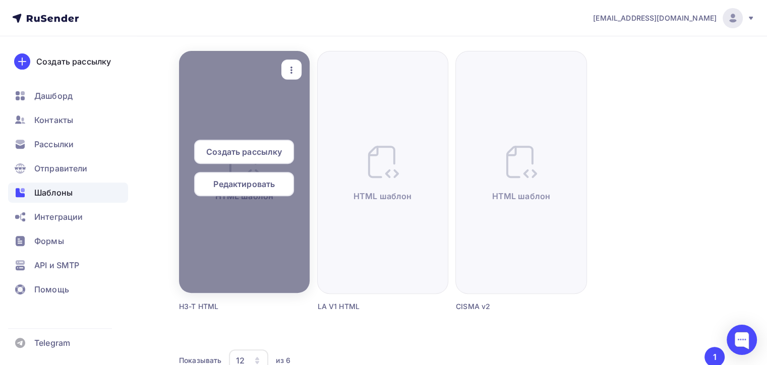
click at [245, 182] on span "Редактировать" at bounding box center [244, 184] width 62 height 12
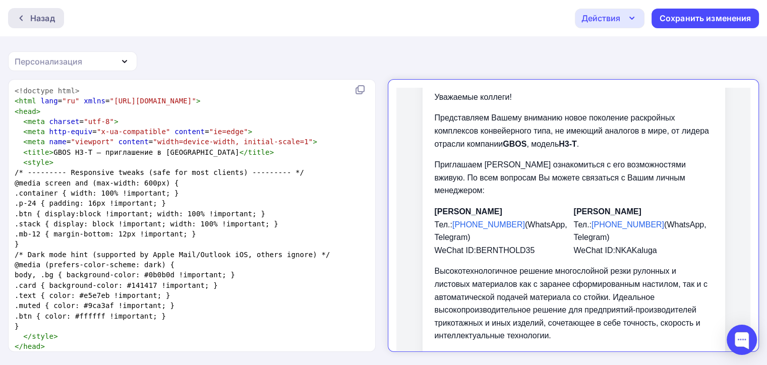
click at [40, 19] on div "Назад" at bounding box center [42, 18] width 25 height 12
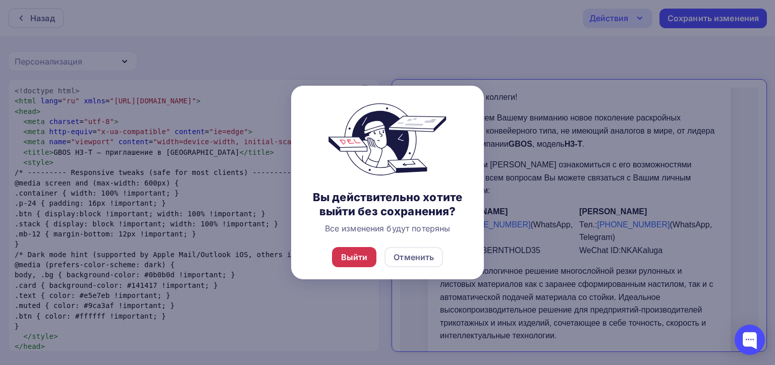
click at [357, 251] on div "Выйти" at bounding box center [354, 257] width 45 height 20
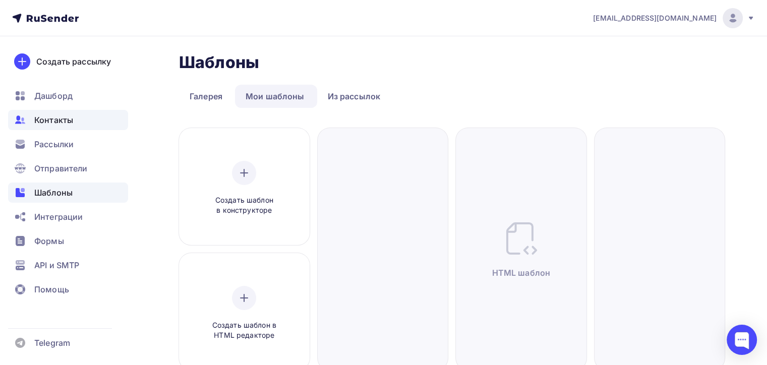
click at [73, 120] on div "Контакты" at bounding box center [68, 120] width 120 height 20
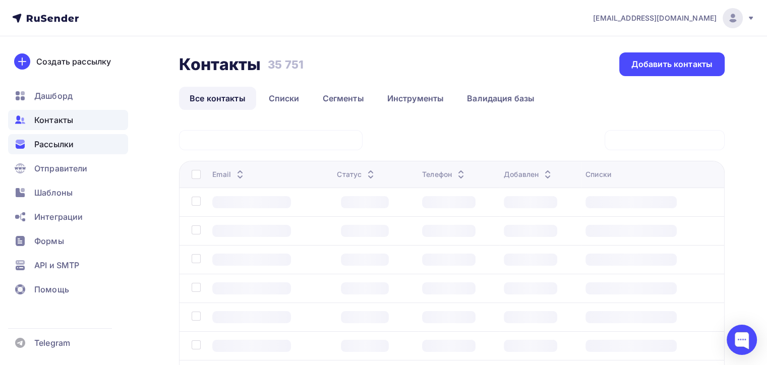
click at [71, 145] on span "Рассылки" at bounding box center [53, 144] width 39 height 12
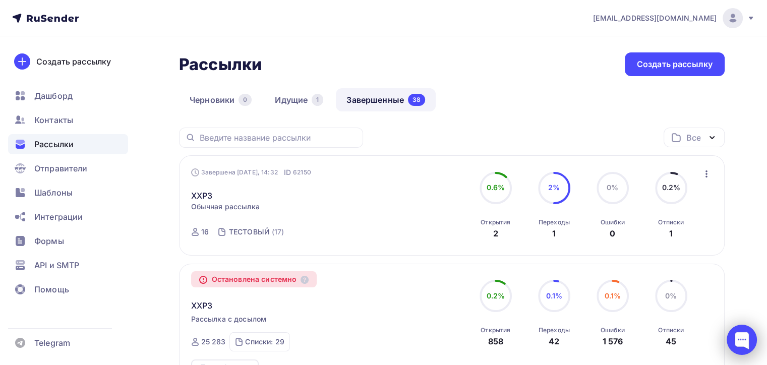
click at [744, 334] on div at bounding box center [742, 340] width 30 height 30
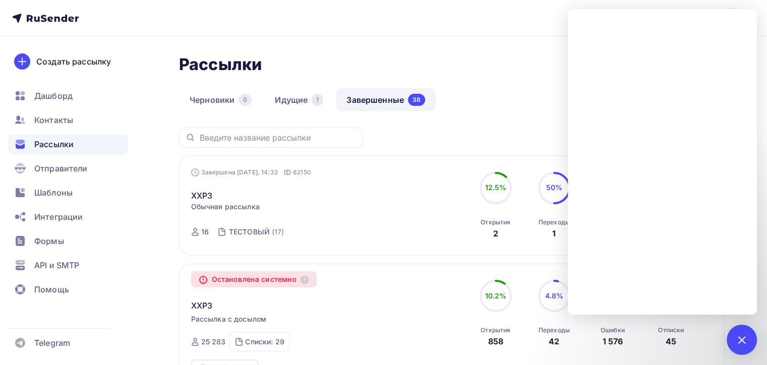
click at [418, 61] on div "Рассылки Рассылки Создать рассылку" at bounding box center [452, 64] width 546 height 24
click at [746, 346] on div "2" at bounding box center [742, 340] width 30 height 30
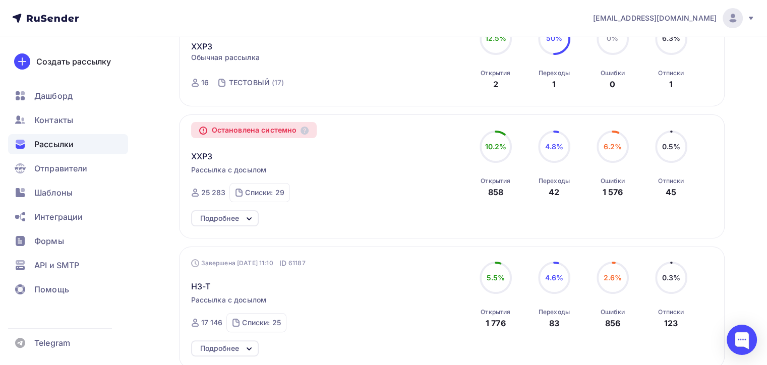
scroll to position [151, 0]
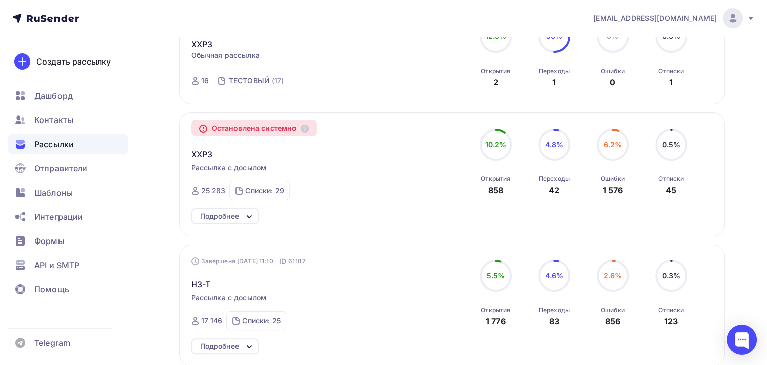
drag, startPoint x: 339, startPoint y: 171, endPoint x: 345, endPoint y: 178, distance: 8.6
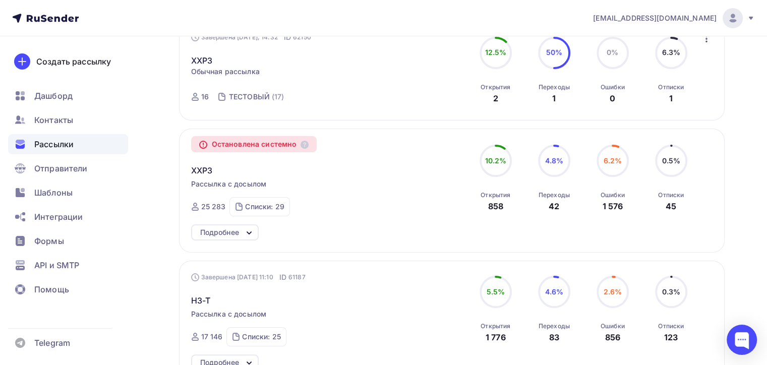
scroll to position [0, 0]
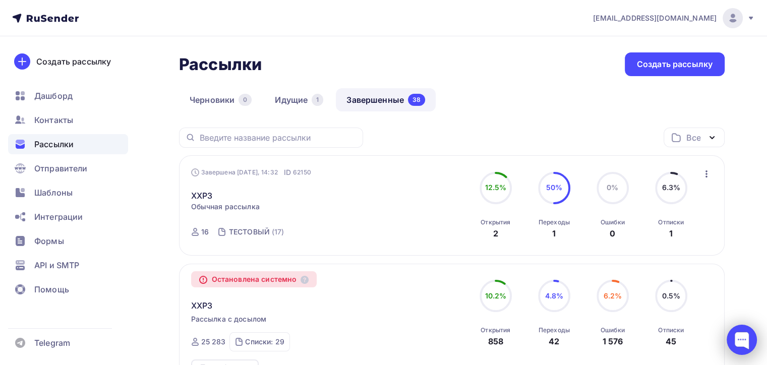
click at [755, 354] on div at bounding box center [742, 340] width 30 height 30
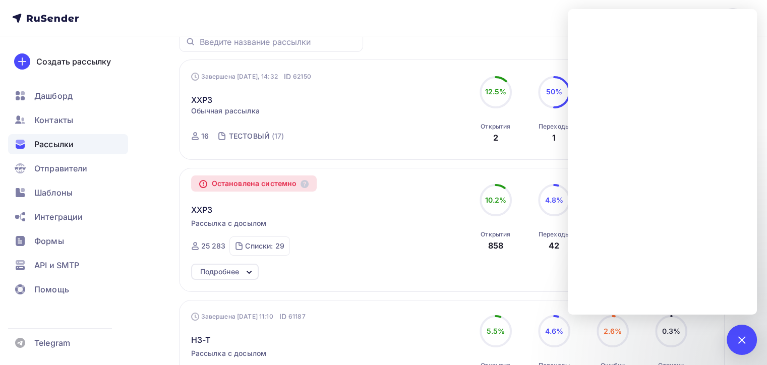
scroll to position [101, 0]
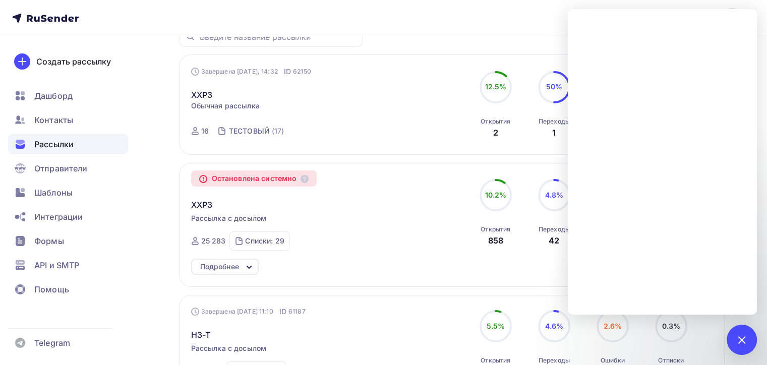
click at [445, 41] on div "Все Все папки VC9 (1) Создать новую папку" at bounding box center [452, 41] width 546 height 28
click at [211, 96] on link "XXP3" at bounding box center [202, 95] width 22 height 12
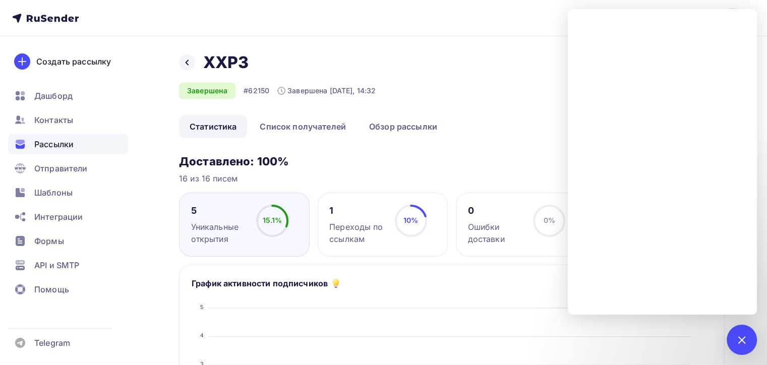
click at [532, 230] on div "0% 0%" at bounding box center [549, 225] width 50 height 40
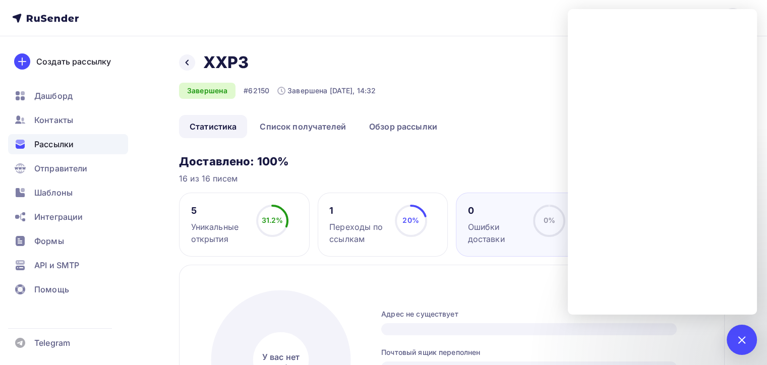
click at [196, 59] on div "Назад XXP3 XXP3" at bounding box center [277, 62] width 197 height 20
click at [192, 57] on div at bounding box center [187, 62] width 16 height 16
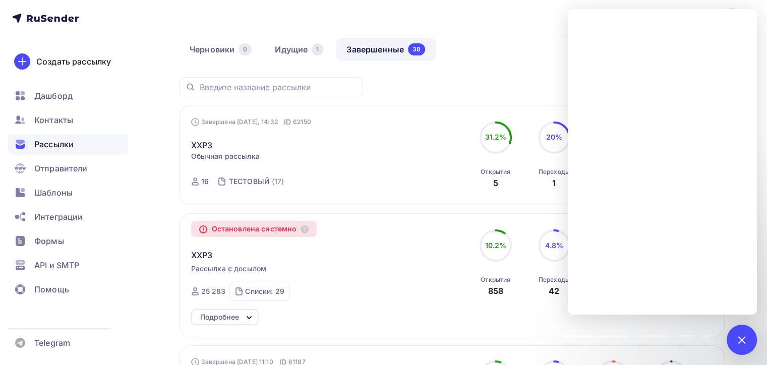
scroll to position [202, 0]
